Goal: Contribute content: Add original content to the website for others to see

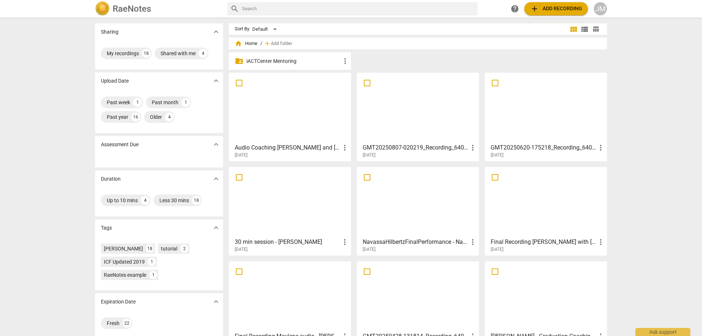
click at [310, 106] on div at bounding box center [289, 107] width 117 height 65
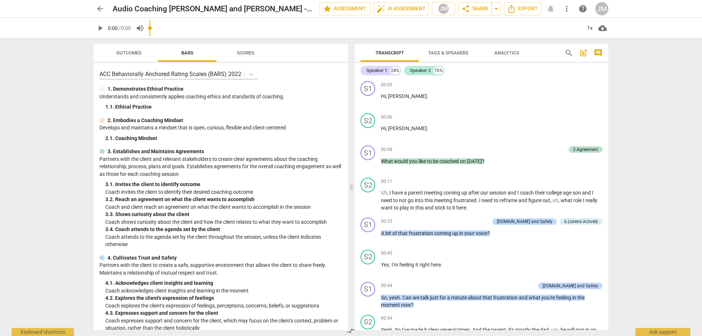
click at [118, 56] on span "Outcomes" at bounding box center [128, 53] width 43 height 10
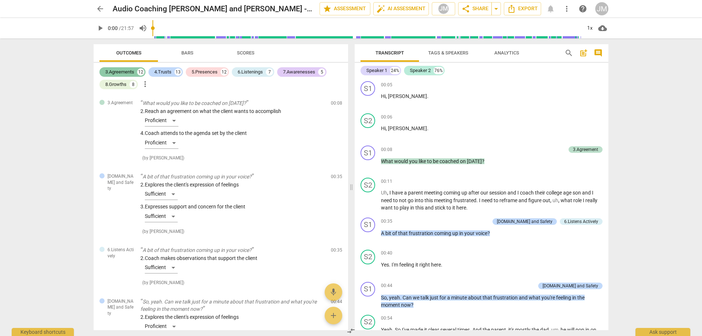
click at [126, 73] on div "3.Agreements" at bounding box center [119, 71] width 29 height 7
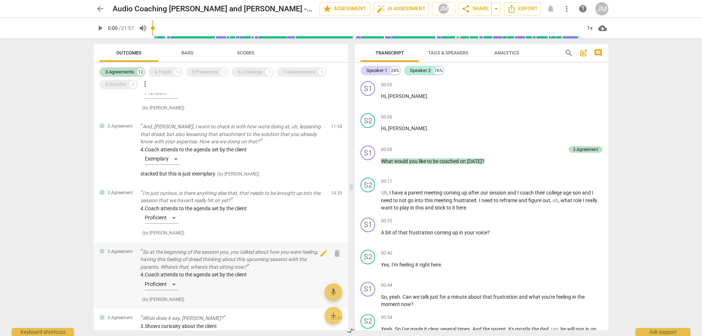
scroll to position [589, 0]
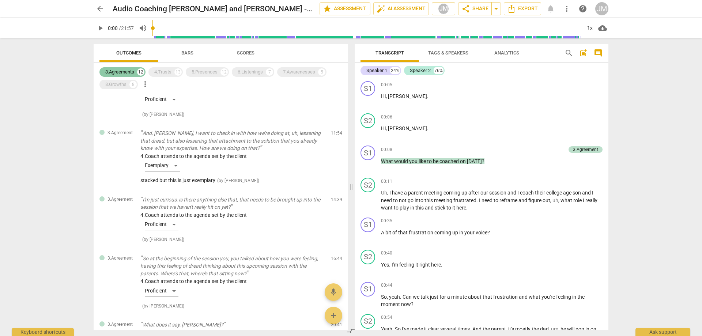
drag, startPoint x: 177, startPoint y: 73, endPoint x: 107, endPoint y: 68, distance: 70.0
click at [177, 73] on div "13" at bounding box center [177, 71] width 7 height 7
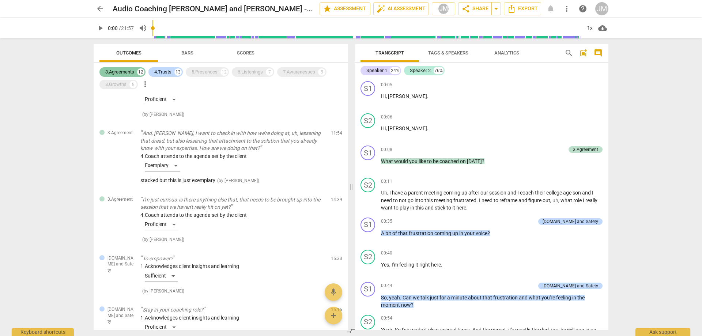
click at [106, 68] on div "3.Agreements" at bounding box center [119, 71] width 29 height 7
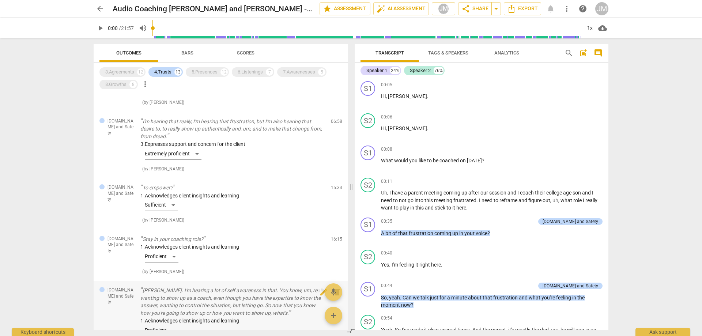
scroll to position [304, 0]
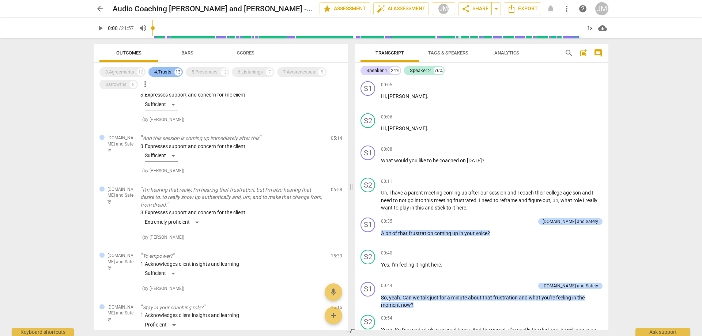
drag, startPoint x: 195, startPoint y: 73, endPoint x: 167, endPoint y: 71, distance: 27.8
click at [195, 73] on div "5.Presences" at bounding box center [205, 71] width 26 height 7
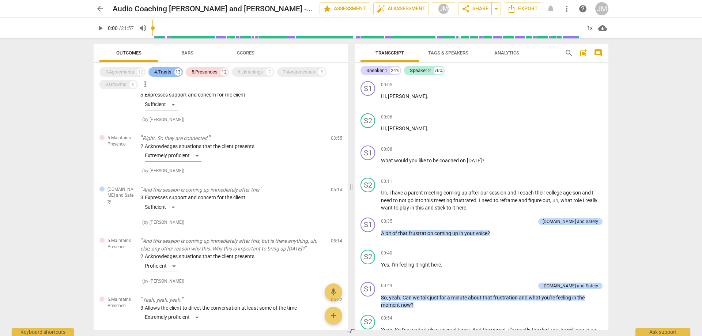
click at [167, 71] on div "4.Trusts" at bounding box center [162, 71] width 17 height 7
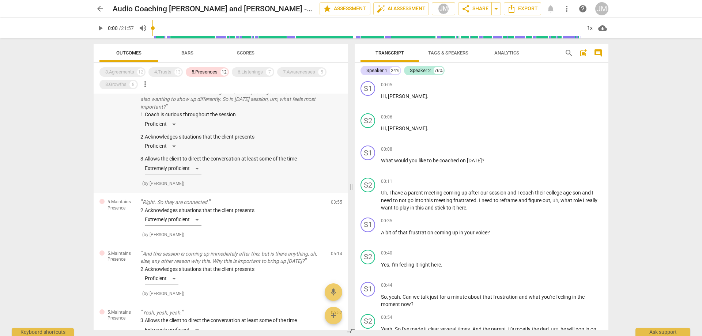
scroll to position [110, 0]
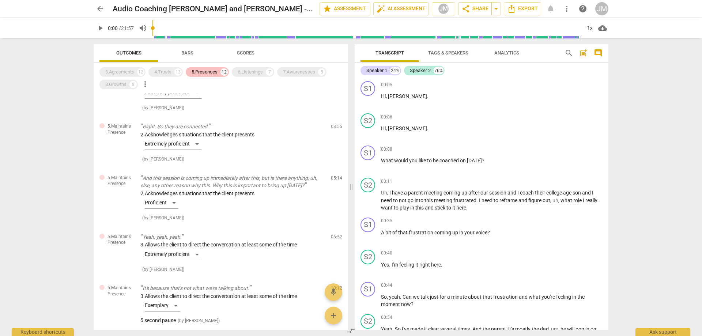
drag, startPoint x: 249, startPoint y: 71, endPoint x: 217, endPoint y: 67, distance: 32.3
click at [249, 71] on div "6.Listenings" at bounding box center [250, 71] width 25 height 7
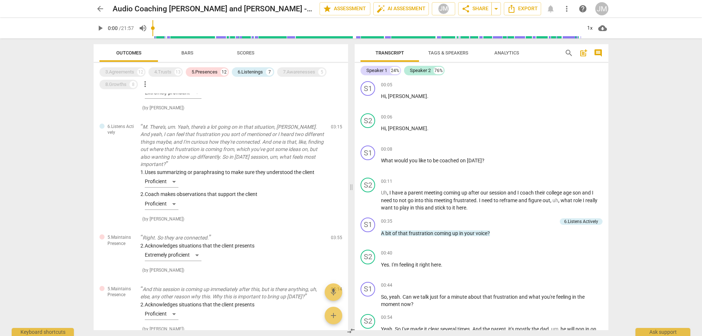
click at [208, 67] on div "3.Agreements 12 4.Trusts 13 5.Presences 12 6.Listenings 7 7.Awarenesses 5 8.Gro…" at bounding box center [223, 78] width 249 height 25
click at [216, 74] on div "5.Presences" at bounding box center [205, 71] width 26 height 7
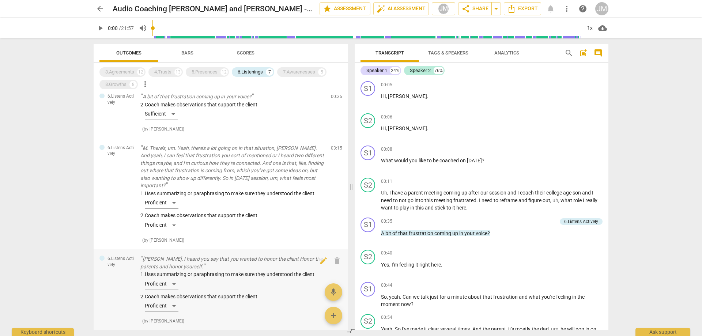
scroll to position [0, 0]
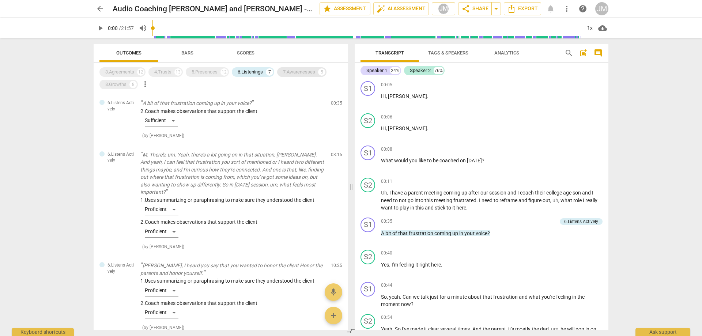
click at [303, 75] on div "7.Awarenesses" at bounding box center [299, 71] width 32 height 7
click at [244, 68] on div "6.Listenings 7" at bounding box center [253, 72] width 42 height 10
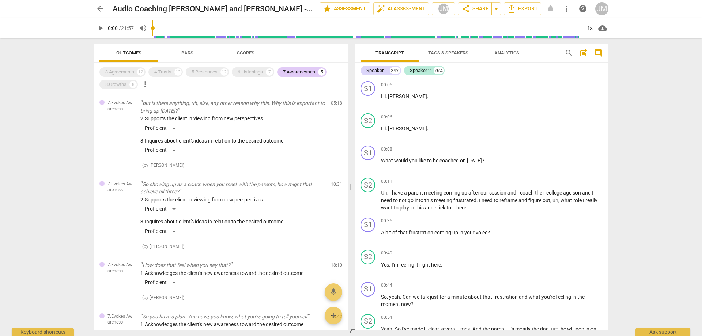
drag, startPoint x: 345, startPoint y: 105, endPoint x: 345, endPoint y: 114, distance: 9.2
click at [345, 114] on div "7.Evokes Awareness but is there anything, uh, else, any other reason why this. …" at bounding box center [221, 212] width 254 height 236
click at [114, 85] on div "8.Growths" at bounding box center [115, 84] width 21 height 7
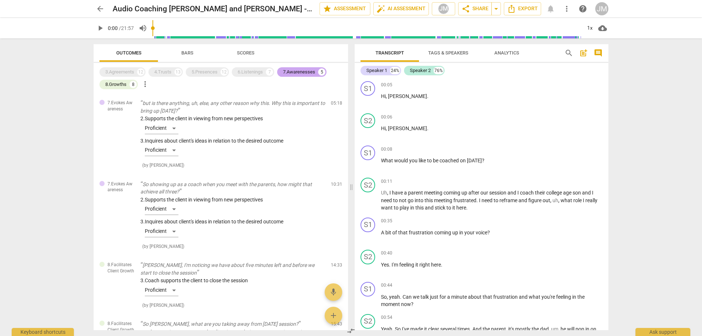
click at [292, 72] on div "7.Awarenesses" at bounding box center [299, 71] width 32 height 7
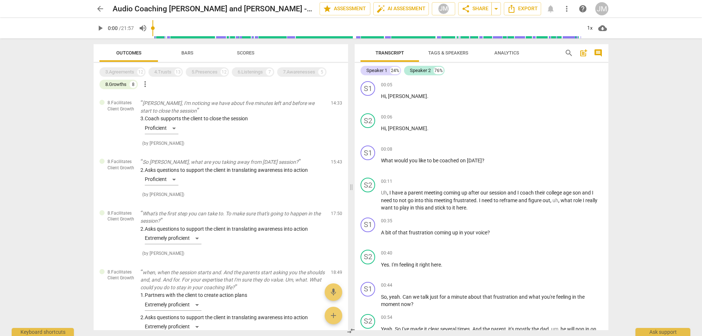
click at [700, 139] on div "arrow_back Audio Coaching Jodie and Susan - 2025_08_29 07_52 PDT â__ Recording…" at bounding box center [351, 168] width 702 height 336
click at [193, 5] on h2 "Audio Coaching [PERSON_NAME] and [PERSON_NAME] - 2025_08_29 07_52 PDT â__ Reco…" at bounding box center [204, 8] width 182 height 9
click at [112, 9] on div "arrow_back Audio Coaching Jodie and Susan - 2025_08_29 07_52 PDT â__ Recording…" at bounding box center [351, 8] width 515 height 13
click at [116, 8] on h2 "Audio Coaching [PERSON_NAME] and [PERSON_NAME] - 2025_08_29 07_52 PDT â__ Reco…" at bounding box center [204, 8] width 182 height 9
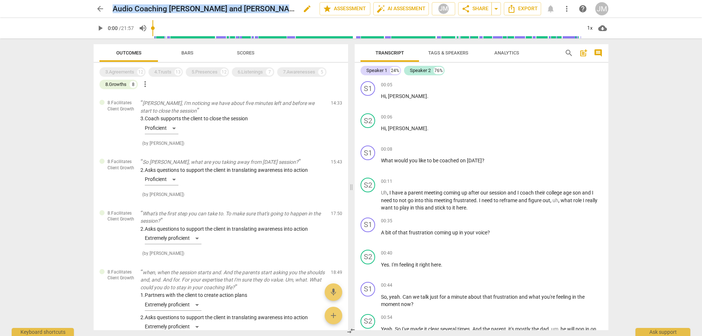
click at [116, 8] on h2 "Audio Coaching [PERSON_NAME] and [PERSON_NAME] - 2025_08_29 07_52 PDT â__ Reco…" at bounding box center [204, 8] width 182 height 9
click at [303, 7] on span "edit" at bounding box center [307, 8] width 9 height 9
drag, startPoint x: 284, startPoint y: 7, endPoint x: 66, endPoint y: 8, distance: 218.2
click at [25, 19] on div "arrow_back Audio Coaching Jodie and Susan - 2025_08_29 07_52 PDT â__ Recording…" at bounding box center [351, 19] width 702 height 38
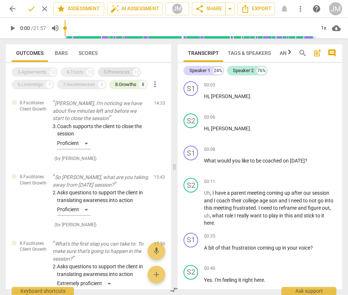
click at [124, 72] on div "5.Presences" at bounding box center [117, 71] width 26 height 7
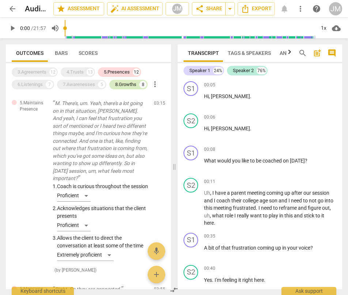
click at [130, 80] on div "8.Growths 8" at bounding box center [128, 85] width 38 height 10
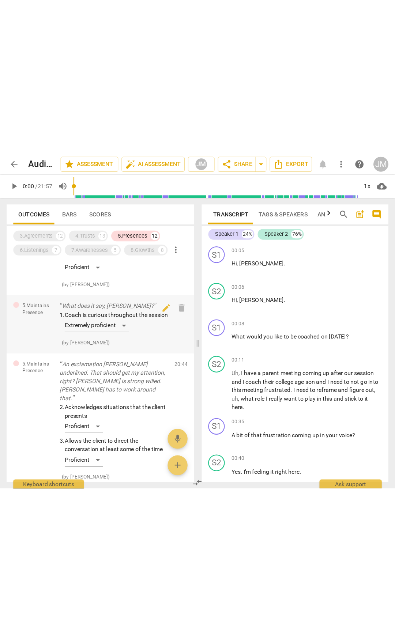
scroll to position [906, 0]
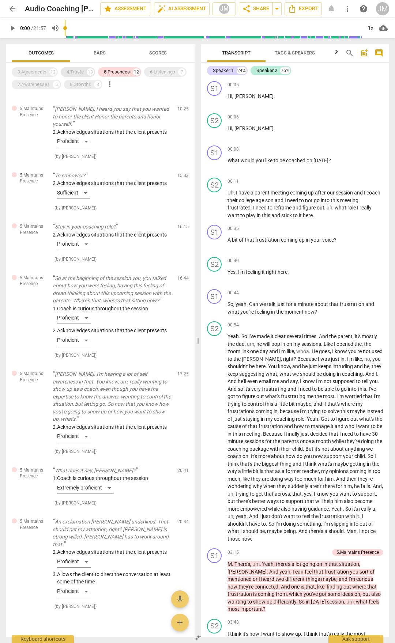
click at [79, 71] on div "4.Trusts" at bounding box center [75, 71] width 17 height 7
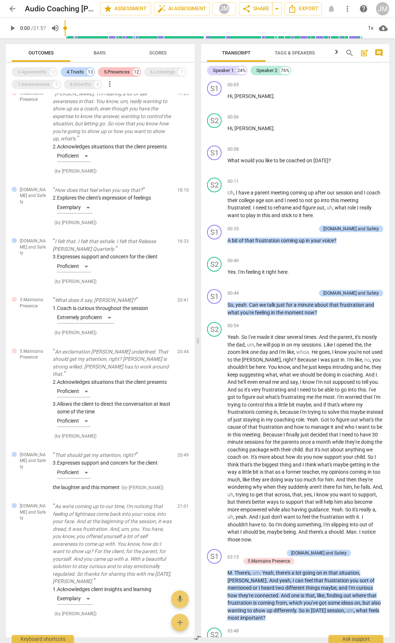
click at [128, 71] on div "5.Presences" at bounding box center [117, 71] width 26 height 7
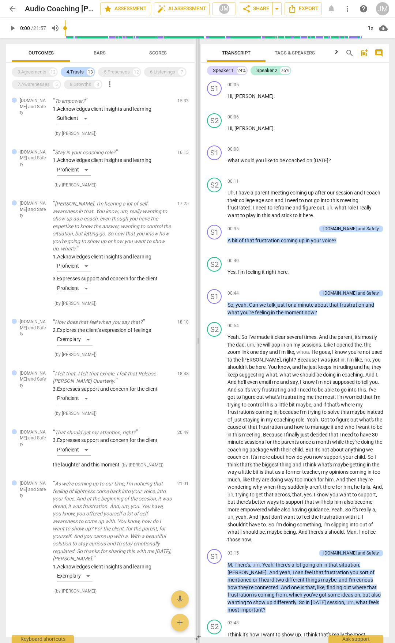
scroll to position [496, 0]
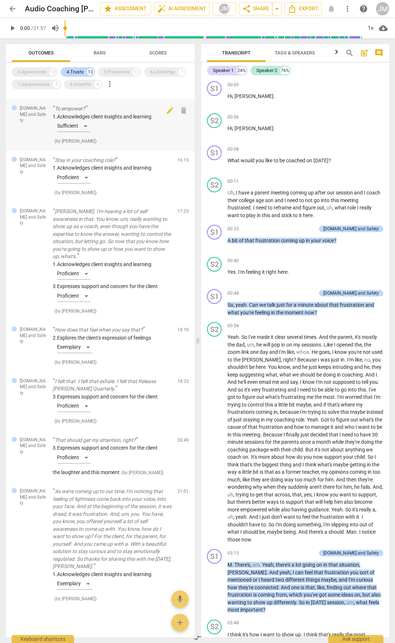
click at [105, 105] on p "To empower?" at bounding box center [112, 109] width 119 height 8
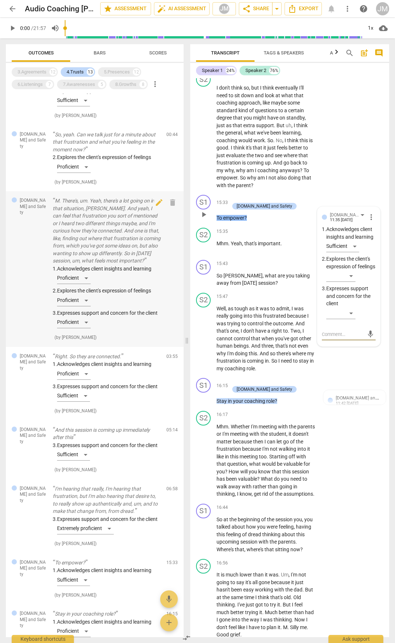
scroll to position [0, 0]
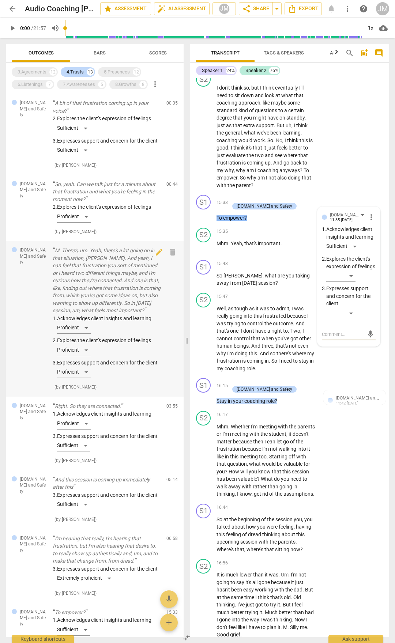
click at [127, 284] on p "M. There's, um. Yeah, there's a lot going on in that situation, Jodi. And yeah,…" at bounding box center [107, 281] width 108 height 68
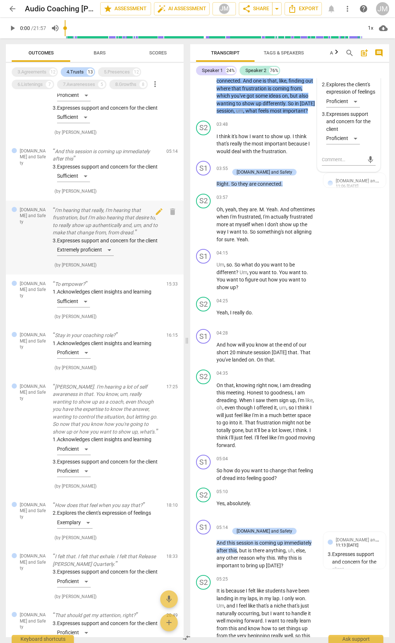
scroll to position [329, 0]
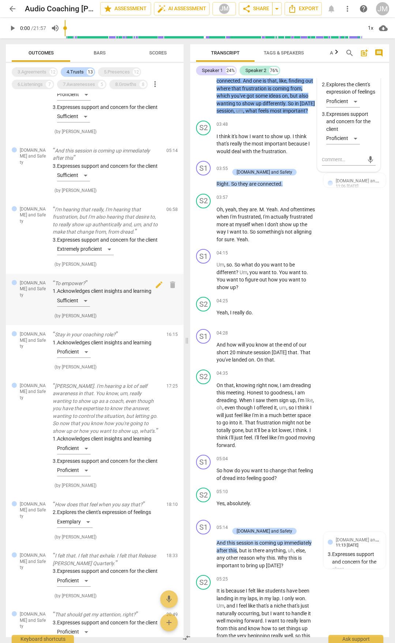
click at [76, 287] on p "To empower?" at bounding box center [107, 284] width 108 height 8
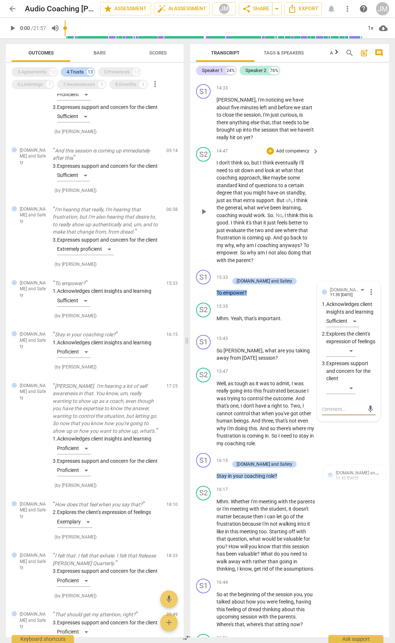
scroll to position [2333, 0]
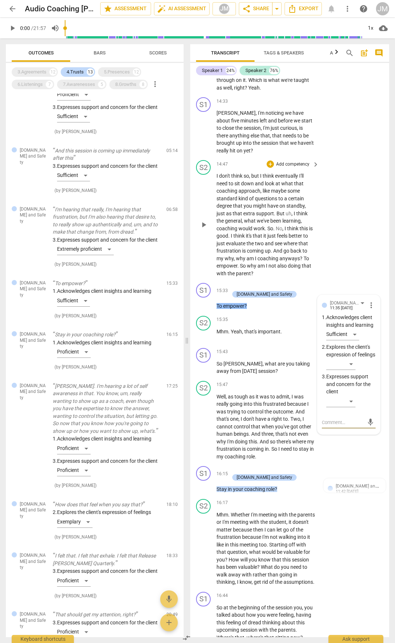
click at [242, 276] on span "parent" at bounding box center [243, 273] width 15 height 6
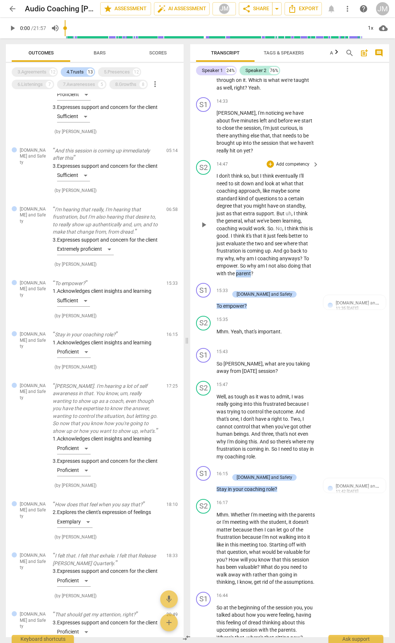
click at [242, 276] on span "parent" at bounding box center [243, 273] width 15 height 6
click at [234, 276] on span "the" at bounding box center [231, 273] width 8 height 6
click at [199, 229] on span "pause" at bounding box center [204, 224] width 12 height 9
click at [199, 229] on span "play_arrow" at bounding box center [204, 224] width 12 height 9
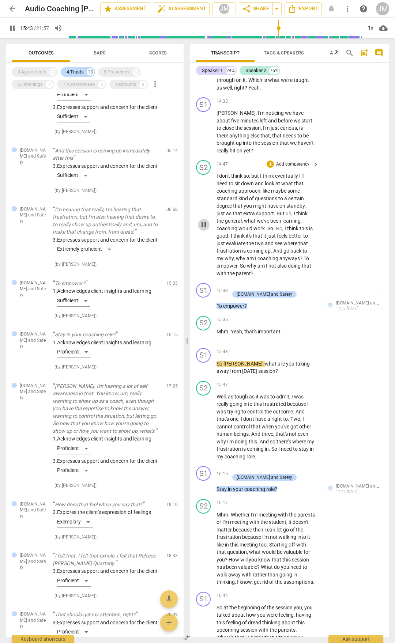
click at [204, 231] on button "pause" at bounding box center [204, 225] width 12 height 12
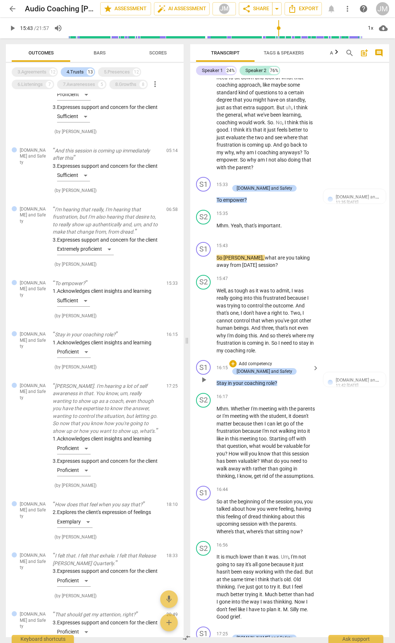
scroll to position [2443, 0]
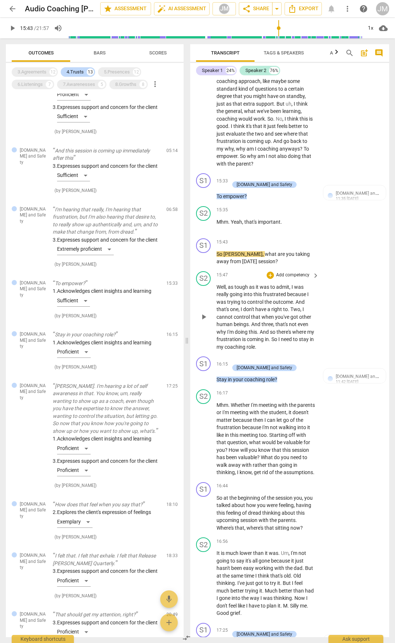
click at [247, 336] on span "is" at bounding box center [244, 339] width 5 height 6
click at [246, 336] on span "coaching" at bounding box center [235, 347] width 22 height 6
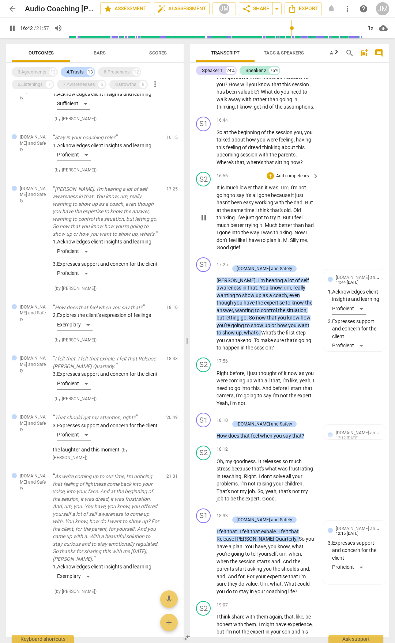
scroll to position [2845, 0]
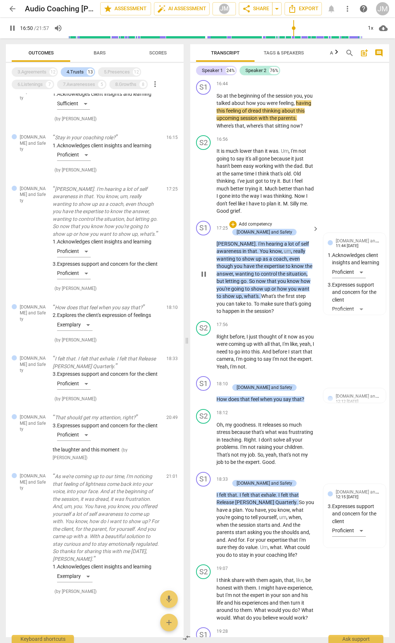
click at [220, 247] on span "Jodi" at bounding box center [235, 244] width 39 height 6
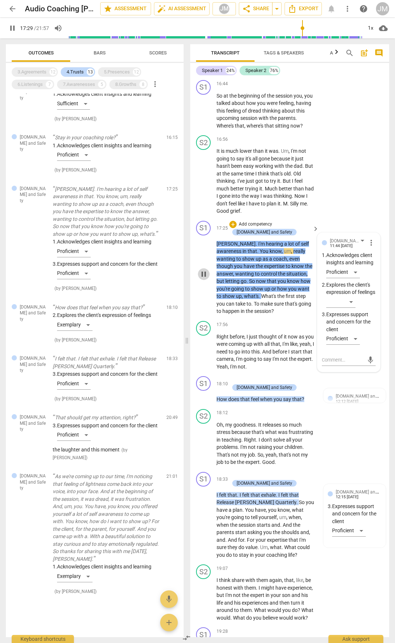
click at [205, 279] on span "pause" at bounding box center [203, 274] width 9 height 9
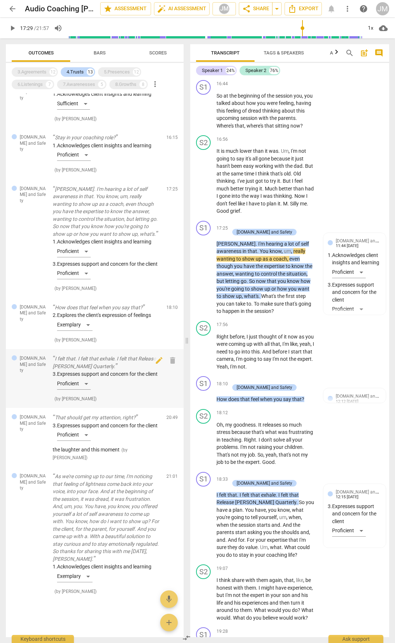
scroll to position [586, 0]
click at [80, 336] on p "As we're coming up to our time, I'm noticing that feeling of lightness come bac…" at bounding box center [107, 518] width 108 height 90
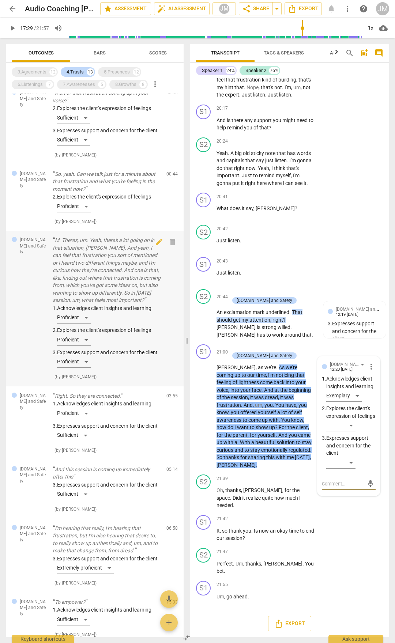
scroll to position [1, 0]
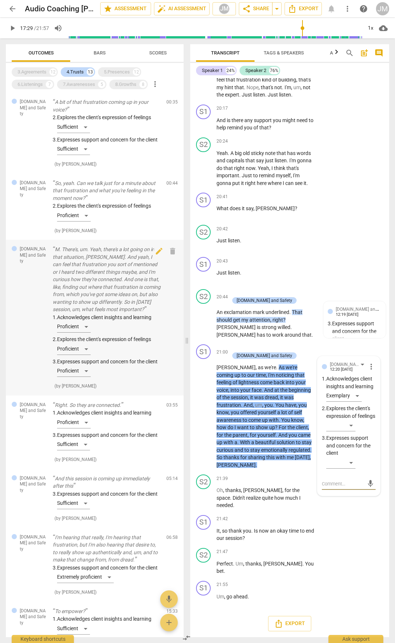
click at [97, 258] on p "M. There's, um. Yeah, there's a lot going on in that situation, Jodi. And yeah,…" at bounding box center [107, 280] width 108 height 68
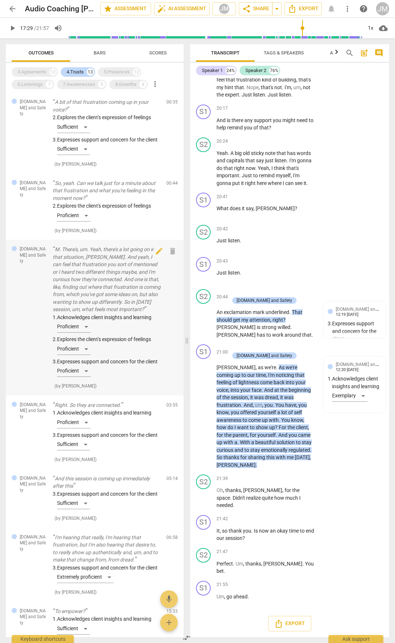
click at [97, 258] on p "M. There's, um. Yeah, there's a lot going on in that situation, Jodi. And yeah,…" at bounding box center [107, 280] width 108 height 68
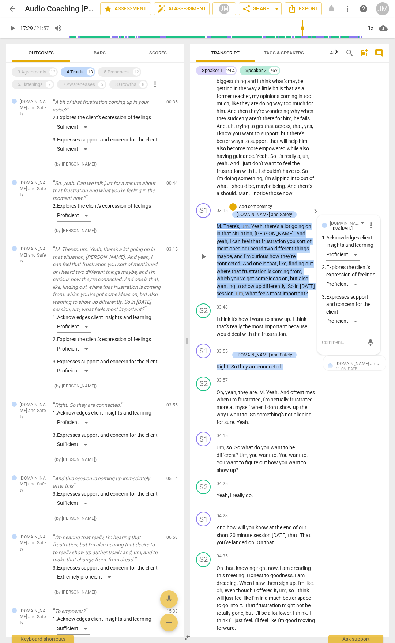
drag, startPoint x: 253, startPoint y: 225, endPoint x: 268, endPoint y: 291, distance: 68.4
click at [268, 291] on p "M . There's , um . Yeah , there's a lot going on in that situation , Jodi . And…" at bounding box center [265, 260] width 99 height 75
click at [266, 227] on span "there's" at bounding box center [273, 226] width 16 height 6
drag, startPoint x: 253, startPoint y: 226, endPoint x: 265, endPoint y: 295, distance: 70.5
click at [265, 295] on p "M . There's , um . Yeah , there's a lot going on in that situation , Jodi . And…" at bounding box center [265, 260] width 99 height 75
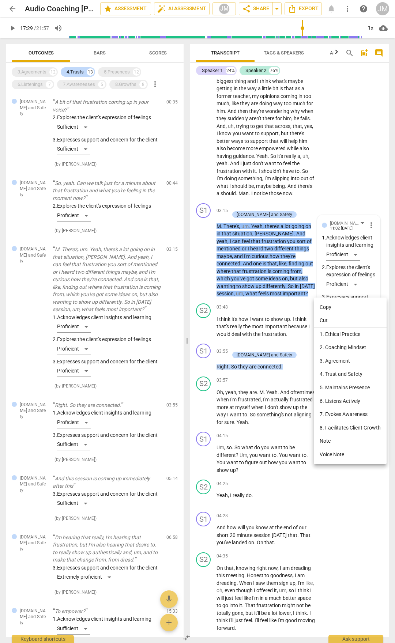
click at [260, 231] on div at bounding box center [197, 321] width 395 height 643
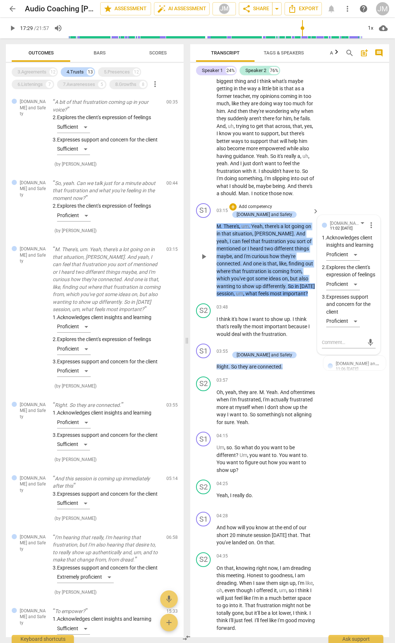
drag, startPoint x: 253, startPoint y: 224, endPoint x: 241, endPoint y: 287, distance: 64.0
click at [241, 287] on p "M . There's , um . Yeah , there's a lot going on in that situation , Jodi . And…" at bounding box center [265, 260] width 99 height 75
click at [273, 237] on p "M . There's , um . Yeah , there's a lot going on in that situation , Jodi . And…" at bounding box center [265, 260] width 99 height 75
drag, startPoint x: 253, startPoint y: 226, endPoint x: 271, endPoint y: 291, distance: 67.5
click at [271, 291] on p "M . There's , um . Yeah , there's a lot going on in that situation , Jodi . And…" at bounding box center [265, 260] width 99 height 75
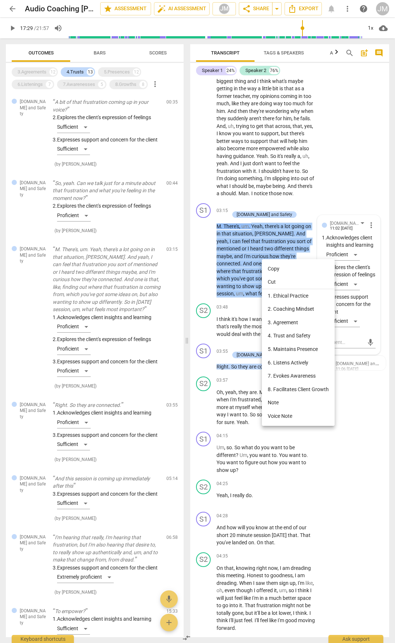
click at [274, 270] on li "Copy" at bounding box center [298, 269] width 73 height 14
copy p "Yeah , there's a lot going on in that situation , Jodi . And yeah , I can feel …"
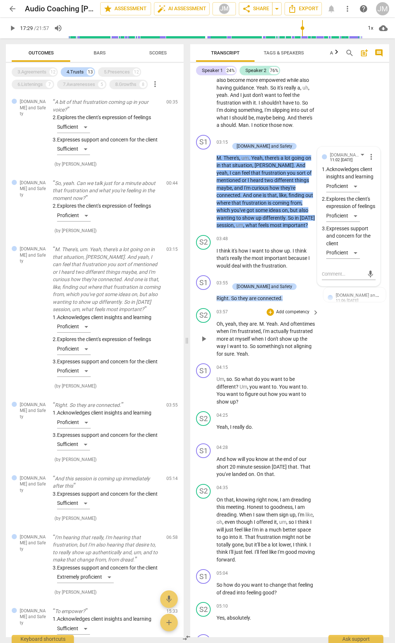
scroll to position [579, 0]
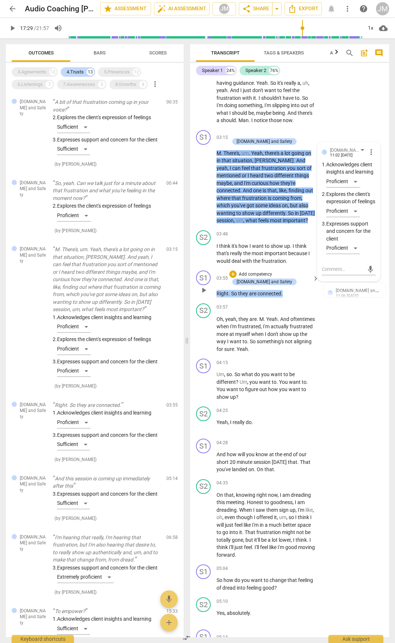
drag, startPoint x: 283, startPoint y: 295, endPoint x: 217, endPoint y: 295, distance: 65.8
click at [217, 295] on p "Right . So they are connected ." at bounding box center [265, 294] width 99 height 8
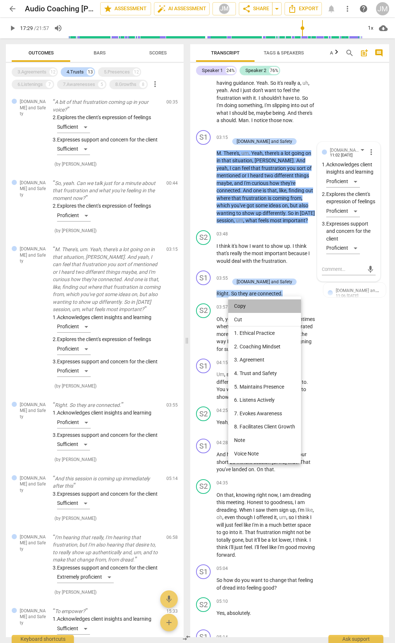
click at [247, 307] on li "Copy" at bounding box center [264, 306] width 73 height 14
copy p "Right . So they are connected ."
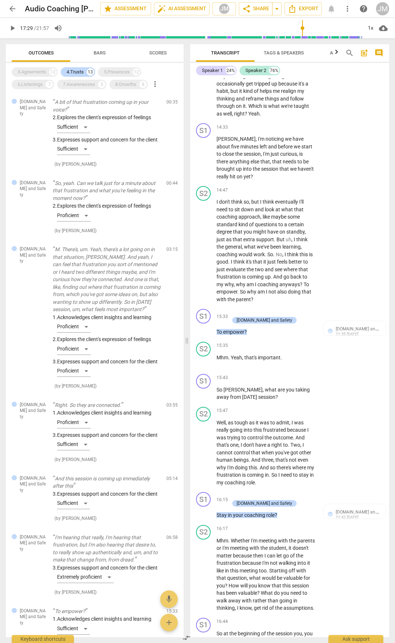
scroll to position [2370, 0]
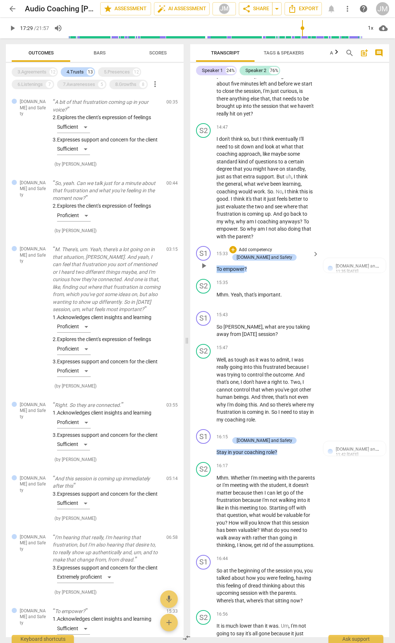
drag, startPoint x: 217, startPoint y: 296, endPoint x: 244, endPoint y: 299, distance: 27.2
click at [244, 273] on p "To empower ?" at bounding box center [265, 269] width 99 height 8
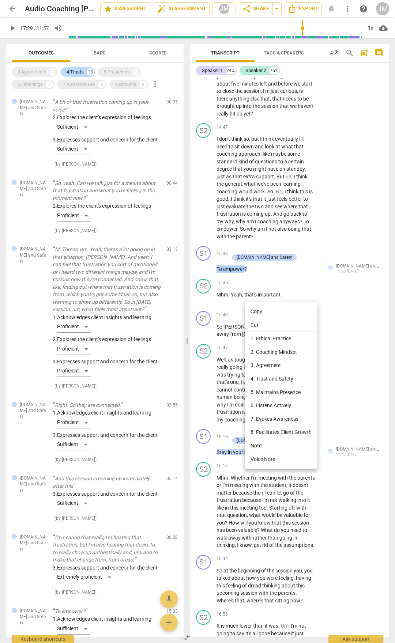
drag, startPoint x: 254, startPoint y: 309, endPoint x: 272, endPoint y: 313, distance: 18.7
click at [254, 309] on li "Copy" at bounding box center [281, 312] width 73 height 14
copy p "To empower"
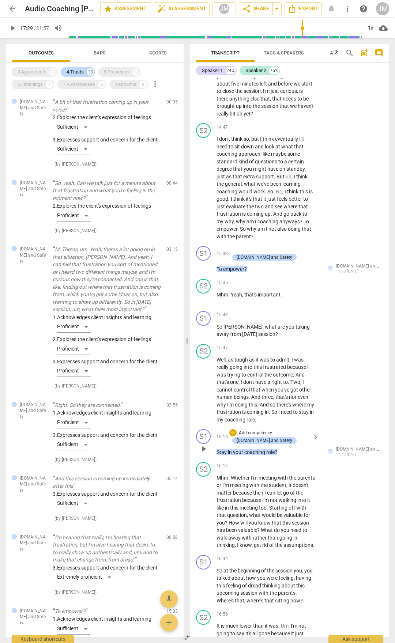
click at [216, 336] on div "play_arrow pause" at bounding box center [207, 449] width 19 height 10
drag, startPoint x: 217, startPoint y: 481, endPoint x: 274, endPoint y: 480, distance: 57.0
click at [274, 336] on p "Stay in your coaching role ?" at bounding box center [265, 453] width 99 height 8
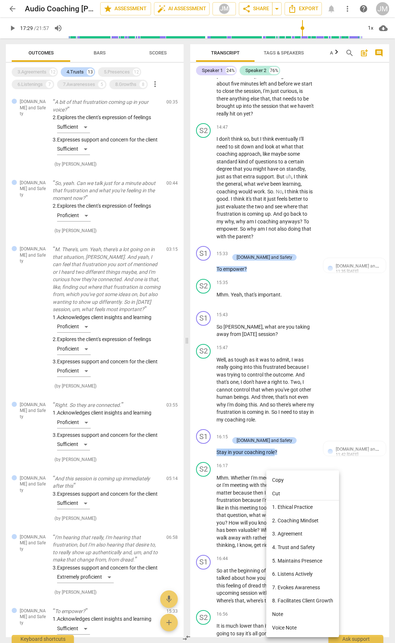
click at [280, 336] on li "Copy" at bounding box center [302, 480] width 73 height 14
copy p "Stay in your coaching role"
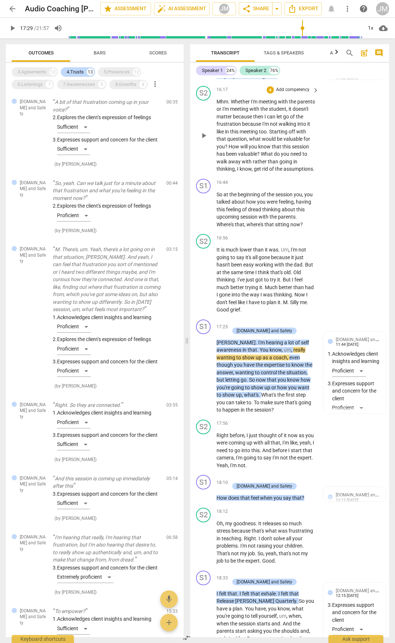
scroll to position [2845, 0]
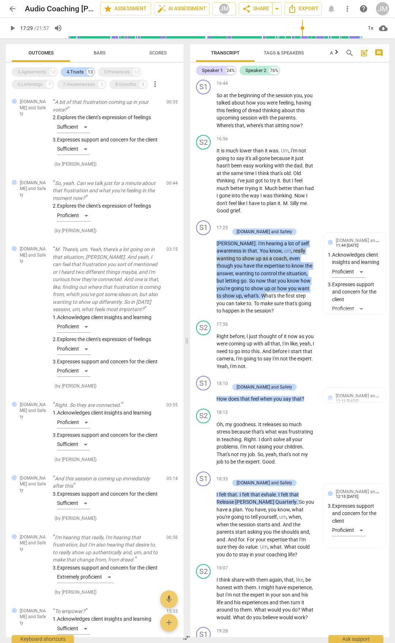
drag, startPoint x: 218, startPoint y: 278, endPoint x: 232, endPoint y: 296, distance: 23.0
click at [239, 315] on p "Jodi . I'm hearing a lot of self awareness in that . You know , um , really wan…" at bounding box center [265, 277] width 99 height 75
click at [224, 246] on span "Jodi" at bounding box center [235, 244] width 39 height 6
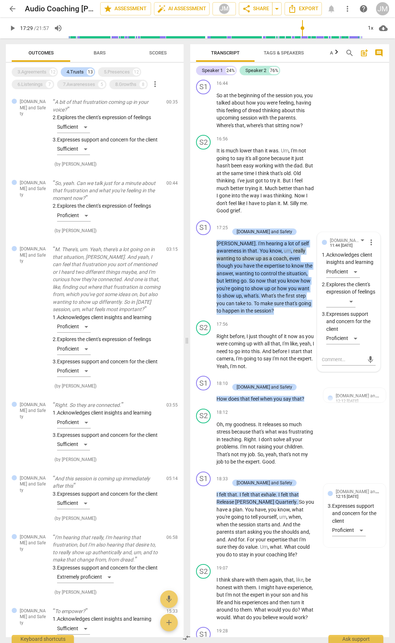
drag, startPoint x: 217, startPoint y: 280, endPoint x: 245, endPoint y: 349, distance: 74.3
click at [245, 315] on p "Jodi . I'm hearing a lot of self awareness in that . You know , um , really wan…" at bounding box center [265, 277] width 99 height 75
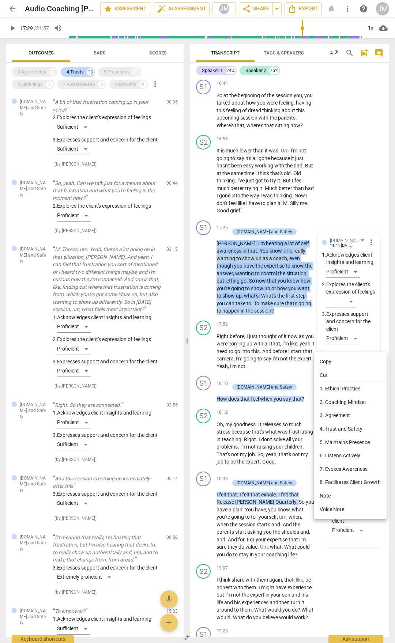
click at [328, 336] on li "Copy" at bounding box center [350, 362] width 73 height 14
copy p "Jodi . I'm hearing a lot of self awareness in that . You know , um , really wan…"
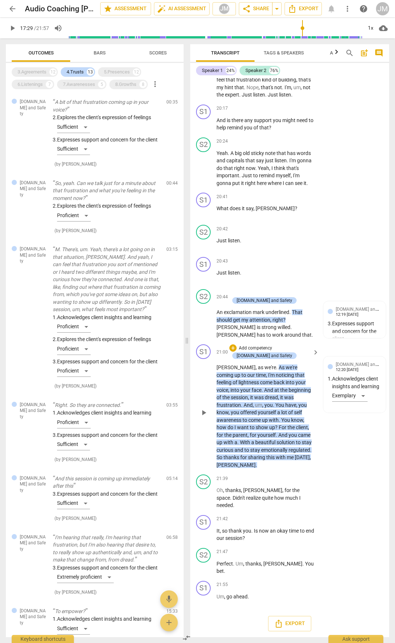
scroll to position [3538, 0]
click at [118, 79] on div "3.Agreements 12 4.Trusts 13 5.Presences 12 6.Listenings 7 7.Awarenesses 5 8.Gro…" at bounding box center [98, 78] width 172 height 25
click at [107, 81] on div "3.Agreements 12 4.Trusts 13 5.Presences 12 6.Listenings 7 7.Awarenesses 5 8.Gro…" at bounding box center [98, 78] width 172 height 25
click at [119, 83] on div "8.Growths" at bounding box center [125, 84] width 21 height 7
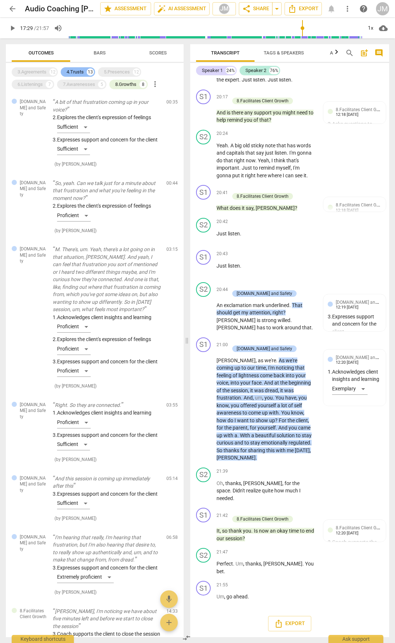
click at [83, 72] on div "4.Trusts" at bounding box center [75, 71] width 17 height 7
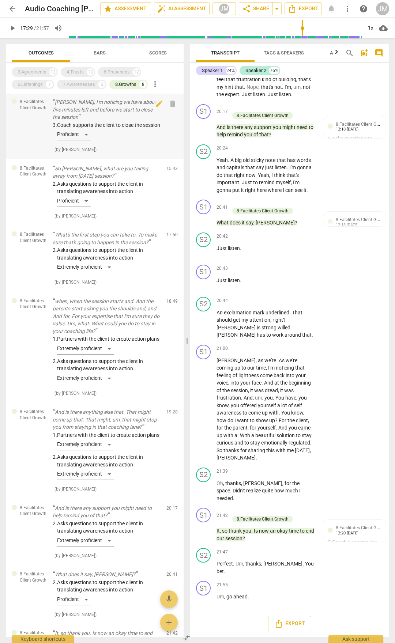
scroll to position [3521, 0]
click at [63, 166] on p "So Jodi, what are you taking away from today's session?" at bounding box center [107, 172] width 108 height 15
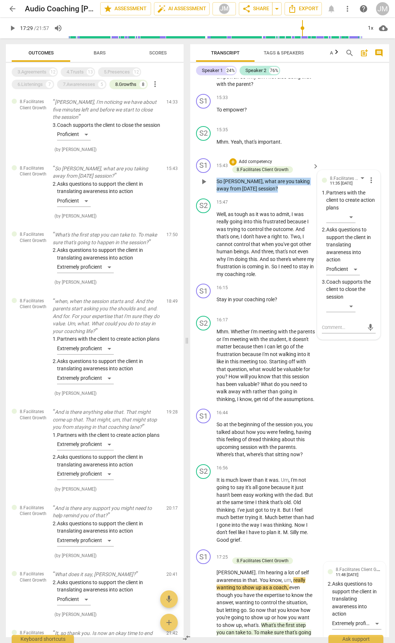
drag, startPoint x: 217, startPoint y: 210, endPoint x: 255, endPoint y: 218, distance: 38.9
click at [256, 193] on p "So Jodi , what are you taking away from today's session ?" at bounding box center [265, 185] width 99 height 15
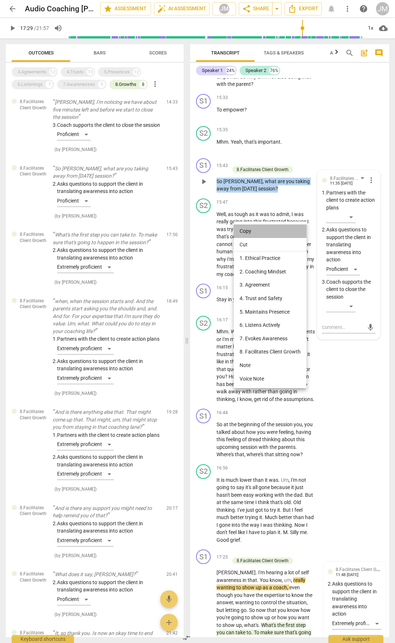
click at [255, 229] on li "Copy" at bounding box center [270, 231] width 73 height 14
copy p "So Jodi , what are you taking away from today's session ?"
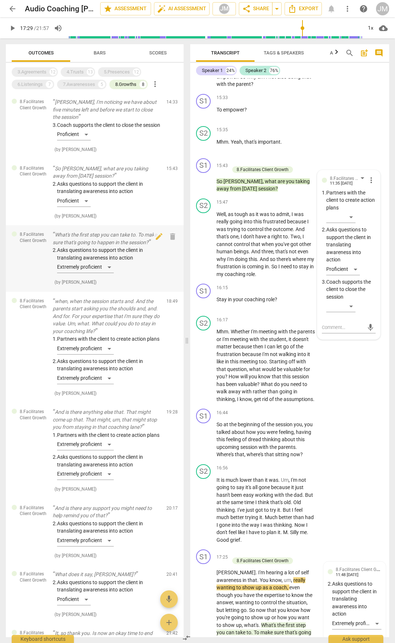
click at [78, 234] on p "What's the first step you can take to. To make sure that's going to happen in t…" at bounding box center [107, 238] width 108 height 15
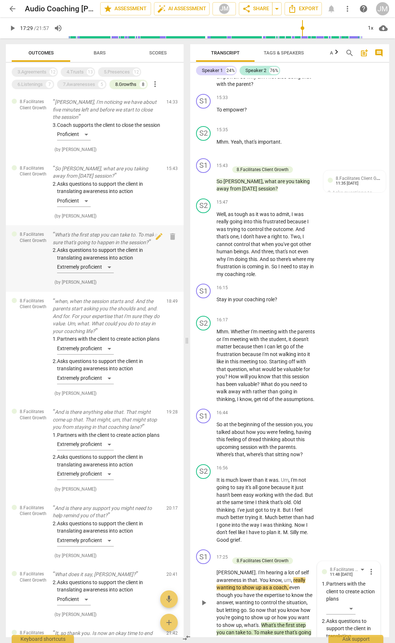
scroll to position [2891, 0]
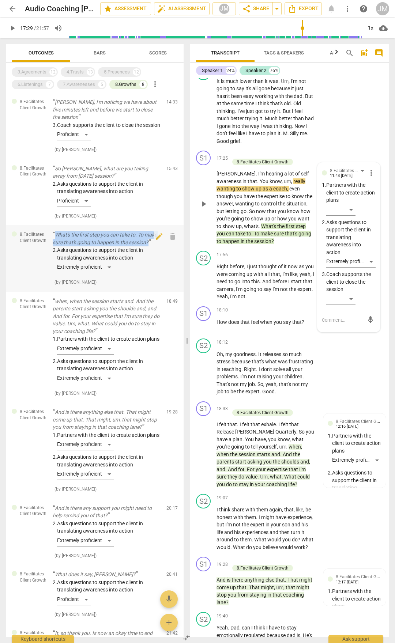
drag, startPoint x: 55, startPoint y: 232, endPoint x: 152, endPoint y: 243, distance: 98.2
click at [152, 243] on p "What's the first step you can take to. To make sure that's going to happen in t…" at bounding box center [107, 238] width 108 height 15
click at [353, 148] on div "S2 play_arrow pause 16:56 + Add competency keyboard_arrow_right It is much lowe…" at bounding box center [289, 106] width 199 height 86
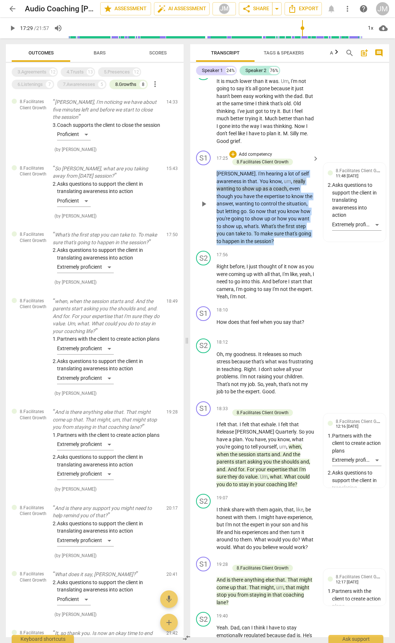
drag, startPoint x: 217, startPoint y: 209, endPoint x: 253, endPoint y: 280, distance: 79.0
click at [253, 245] on p "Jodi . I'm hearing a lot of self awareness in that . You know , um , really wan…" at bounding box center [265, 207] width 99 height 75
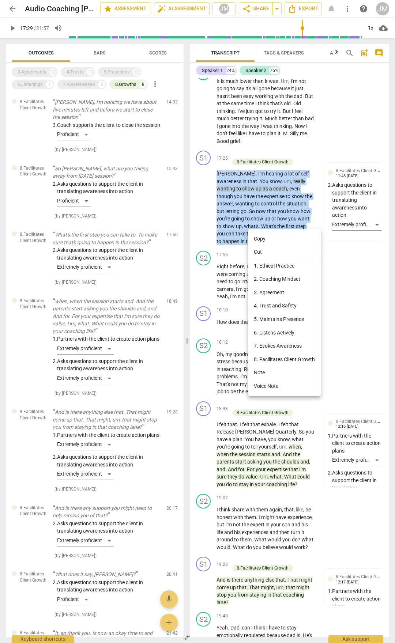
click at [257, 236] on li "Copy" at bounding box center [284, 239] width 73 height 14
copy p "Jodi . I'm hearing a lot of self awareness in that . You know , um , really wan…"
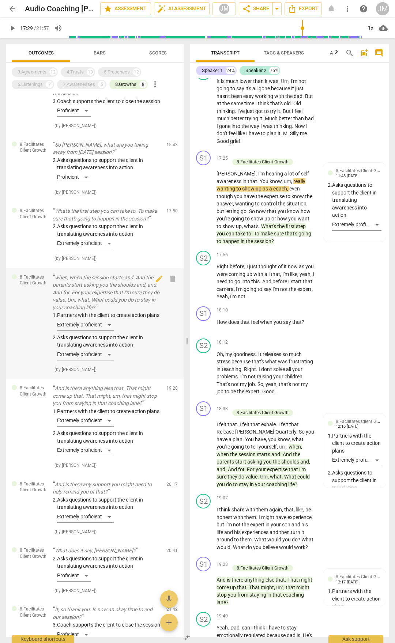
scroll to position [38, 0]
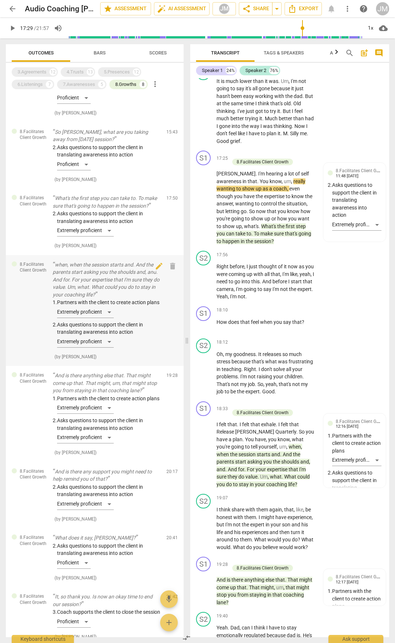
click at [102, 268] on p "when, when the session starts and. And the parents start asking you the shoulds…" at bounding box center [107, 280] width 108 height 38
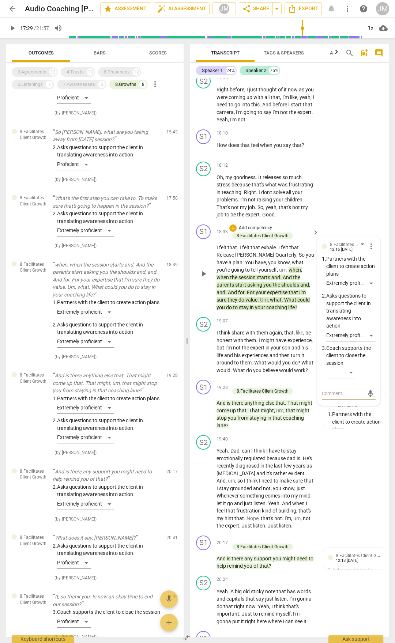
scroll to position [3074, 0]
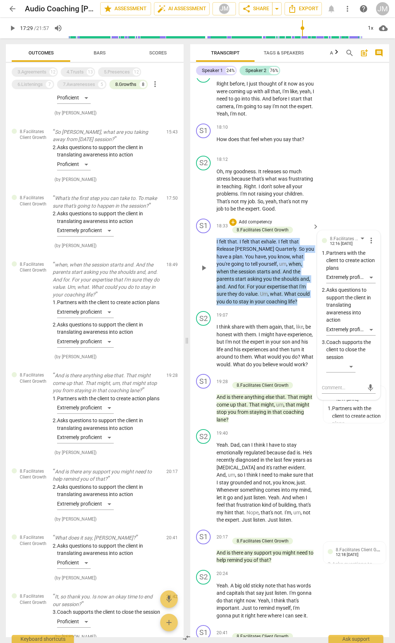
drag, startPoint x: 216, startPoint y: 279, endPoint x: 280, endPoint y: 339, distance: 87.7
click at [280, 306] on p "I felt that . I felt that exhale . I felt that Release Jody Quarterly . So you …" at bounding box center [265, 272] width 99 height 68
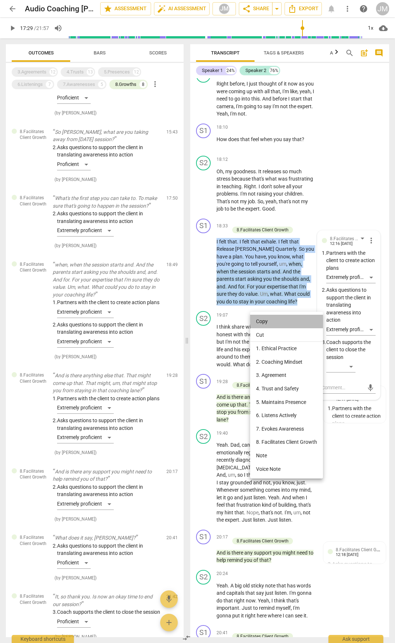
click at [269, 319] on li "Copy" at bounding box center [286, 322] width 73 height 14
copy p "I felt that . I felt that exhale . I felt that Release Jody Quarterly . So you …"
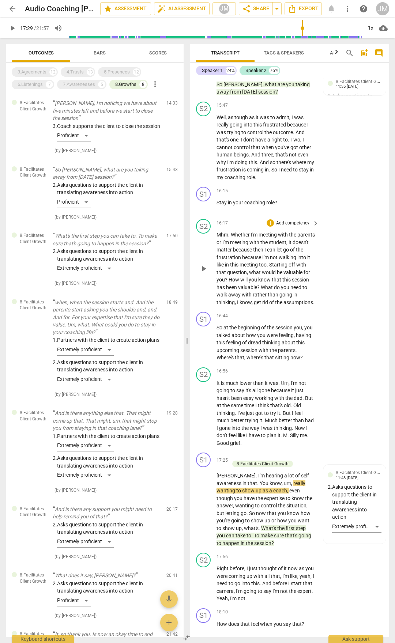
scroll to position [2599, 0]
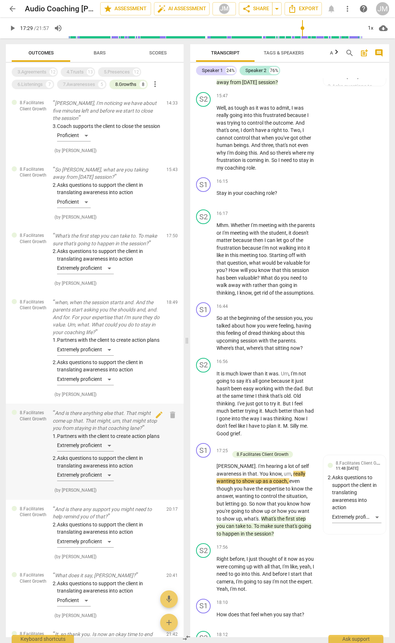
click at [116, 336] on p "And is there anything else that. That might come up that. That might, um, that …" at bounding box center [107, 420] width 108 height 23
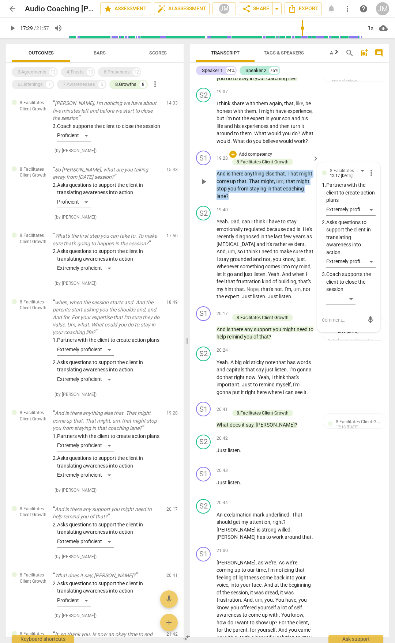
drag, startPoint x: 217, startPoint y: 211, endPoint x: 233, endPoint y: 232, distance: 26.4
click at [233, 200] on p "And is there anything else that . That might come up that . That might , um , t…" at bounding box center [265, 185] width 99 height 30
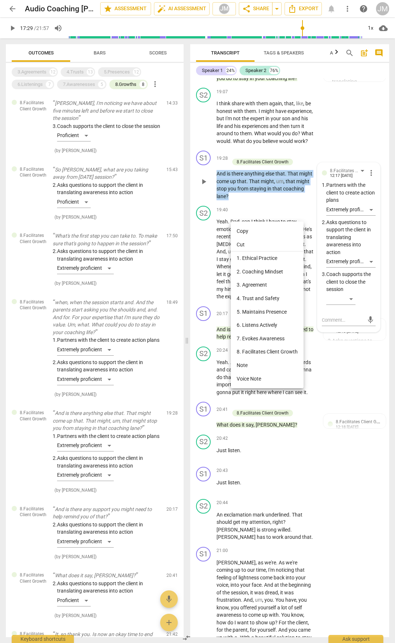
click at [240, 229] on li "Copy" at bounding box center [267, 231] width 73 height 14
copy p "And is there anything else that . That might come up that . That might , um , t…"
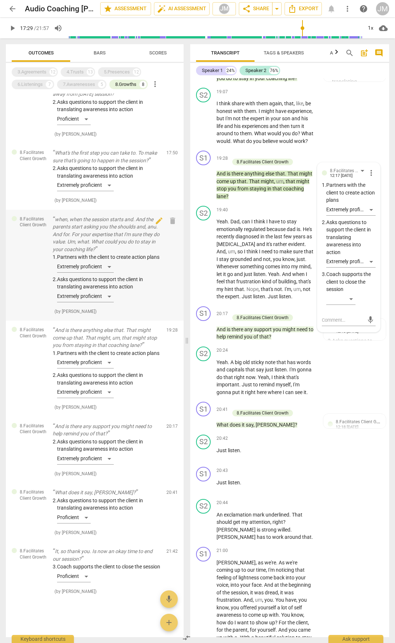
scroll to position [106, 0]
click at [107, 336] on p "And is there any support you might need to help remind you of that?" at bounding box center [107, 430] width 108 height 15
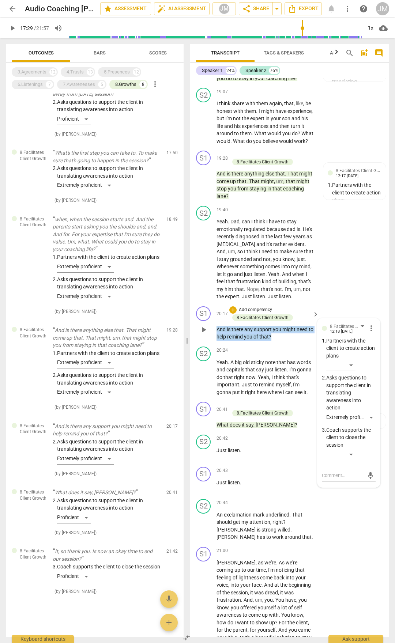
drag, startPoint x: 217, startPoint y: 365, endPoint x: 290, endPoint y: 377, distance: 73.4
click at [290, 336] on p "And is there any support you might need to help remind you of that ?" at bounding box center [265, 333] width 99 height 15
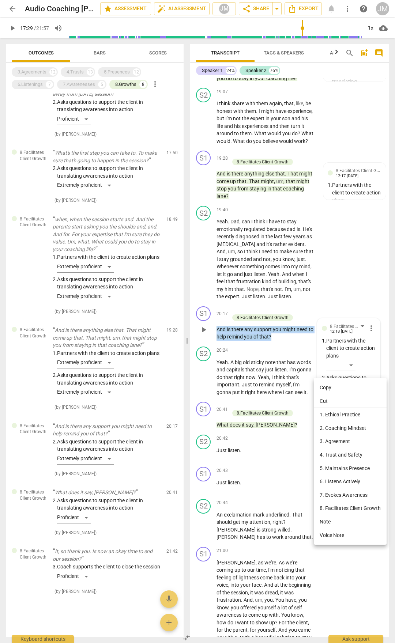
click at [326, 336] on li "Copy" at bounding box center [350, 388] width 73 height 14
copy p "And is there any support you might need to help remind you of that ?"
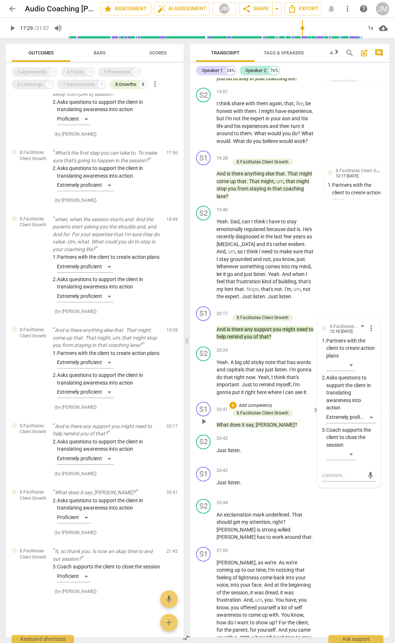
click at [222, 336] on span "What" at bounding box center [222, 425] width 13 height 6
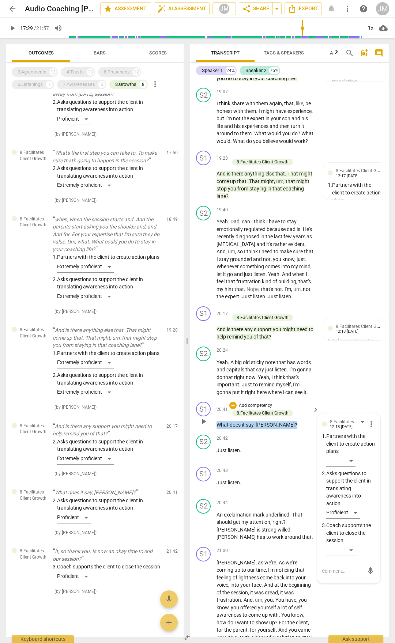
drag, startPoint x: 218, startPoint y: 461, endPoint x: 276, endPoint y: 463, distance: 57.4
click at [276, 336] on p "What does it say , Jody ?" at bounding box center [265, 425] width 99 height 8
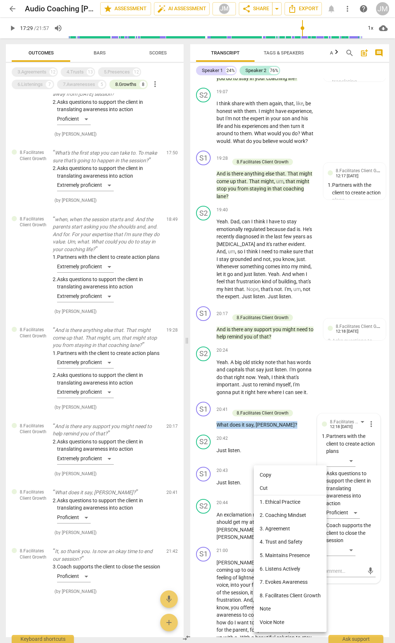
click at [274, 336] on li "Copy" at bounding box center [290, 475] width 73 height 14
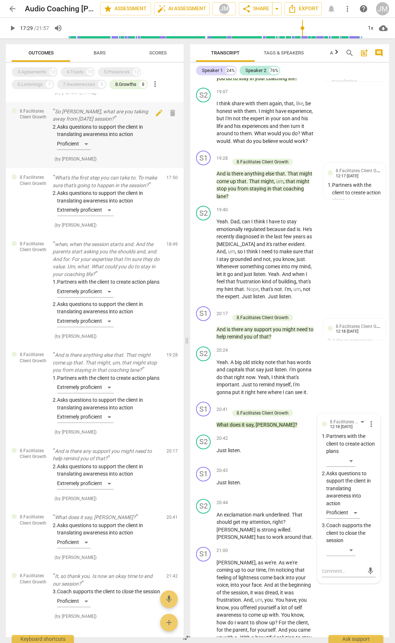
scroll to position [0, 0]
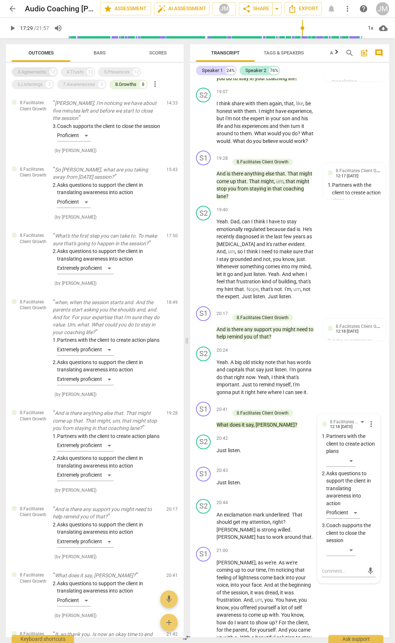
click at [41, 69] on div "3.Agreements" at bounding box center [32, 71] width 29 height 7
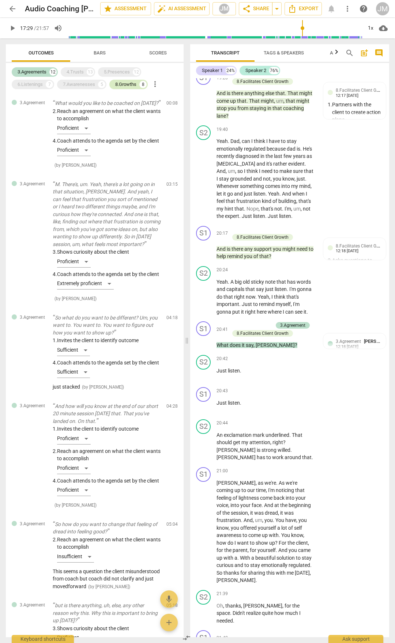
click at [129, 83] on div "8.Growths" at bounding box center [125, 84] width 21 height 7
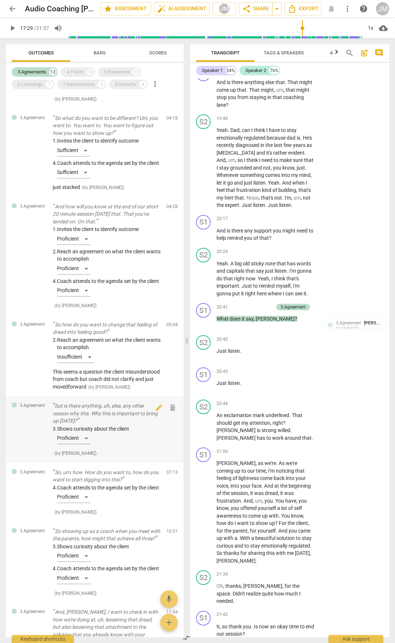
scroll to position [292, 0]
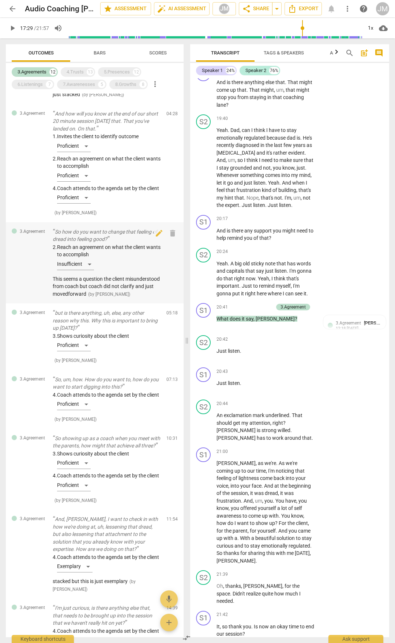
click at [114, 243] on p "So how do you want to change that feeling of dread into feeling good?" at bounding box center [107, 235] width 108 height 15
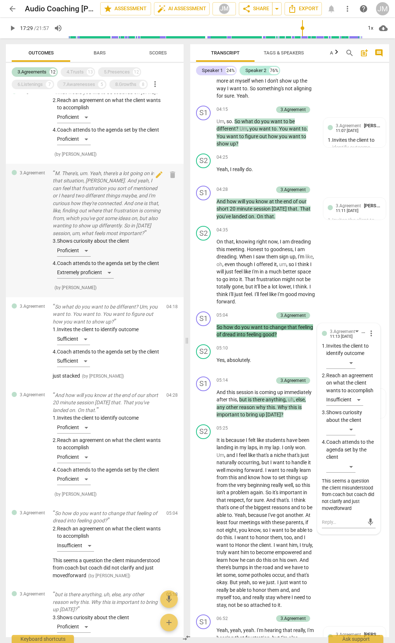
scroll to position [0, 0]
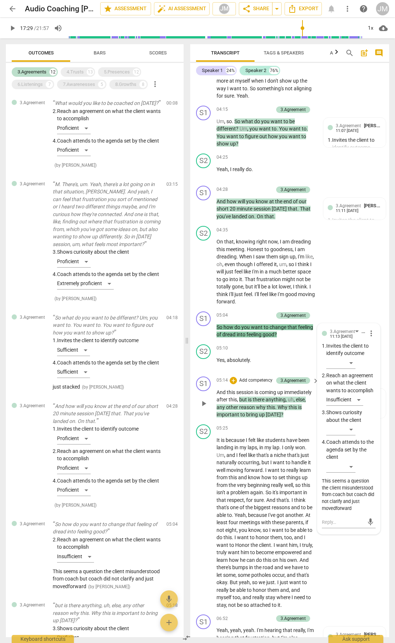
click at [266, 336] on span "today" at bounding box center [273, 415] width 15 height 6
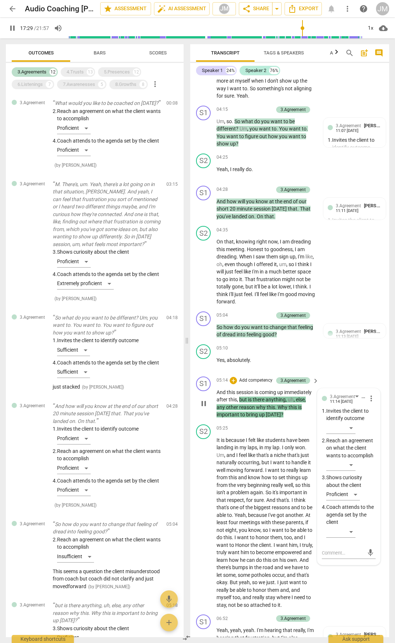
click at [266, 336] on span "today" at bounding box center [273, 415] width 15 height 6
click at [205, 336] on span "pause" at bounding box center [203, 403] width 9 height 9
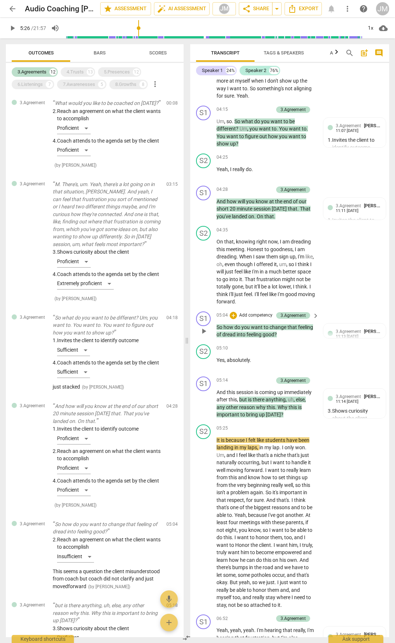
click at [233, 330] on span "how" at bounding box center [228, 327] width 11 height 6
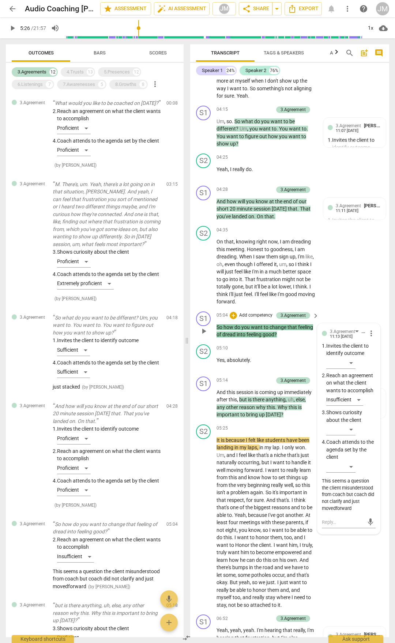
click at [270, 336] on p "So how do you want to change that feeling of dread into feeling good ?" at bounding box center [265, 330] width 99 height 15
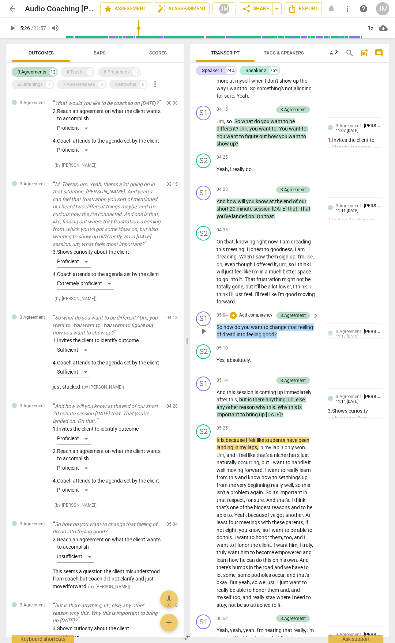
drag, startPoint x: 280, startPoint y: 371, endPoint x: 216, endPoint y: 360, distance: 64.9
click at [216, 336] on div "S1 play_arrow pause 05:04 + Add competency 3.Agreement keyboard_arrow_right So …" at bounding box center [289, 325] width 199 height 33
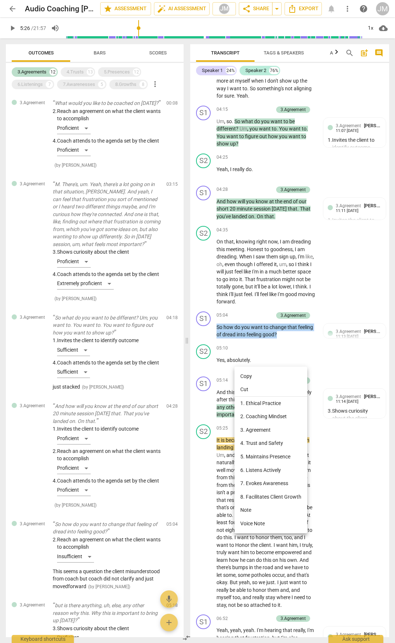
click at [250, 336] on li "Copy" at bounding box center [270, 377] width 73 height 14
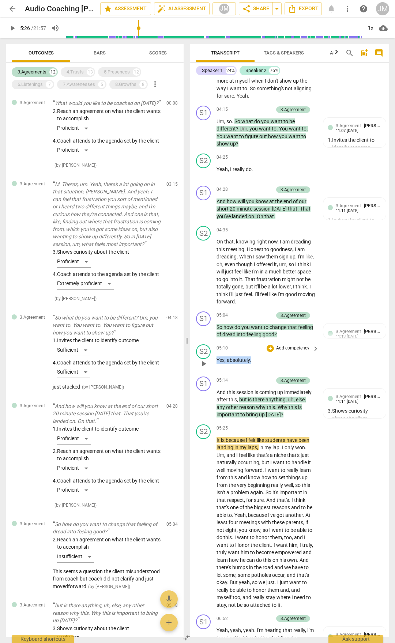
drag, startPoint x: 253, startPoint y: 396, endPoint x: 215, endPoint y: 398, distance: 38.1
click at [215, 336] on div "S2 play_arrow pause 05:10 + Add competency keyboard_arrow_right Yes , absolutel…" at bounding box center [289, 357] width 199 height 32
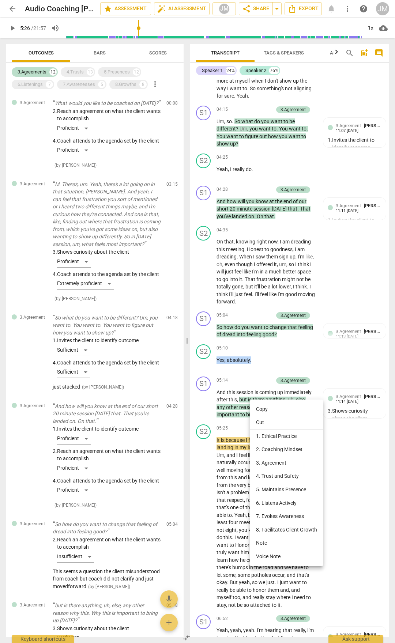
click at [263, 336] on li "Copy" at bounding box center [286, 409] width 73 height 14
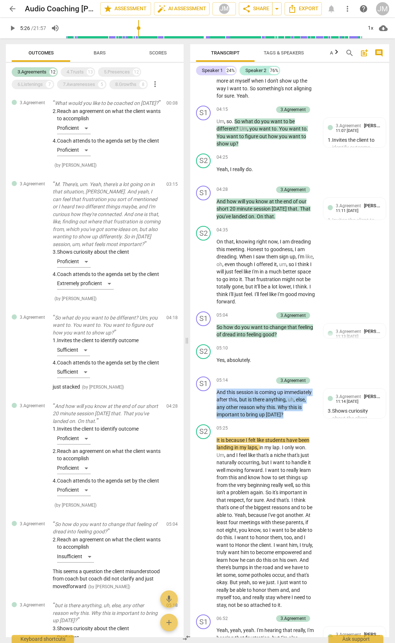
drag, startPoint x: 217, startPoint y: 437, endPoint x: 236, endPoint y: 464, distance: 33.3
click at [236, 336] on p "And this session is coming up immediately after this , but is there anything , …" at bounding box center [265, 404] width 99 height 30
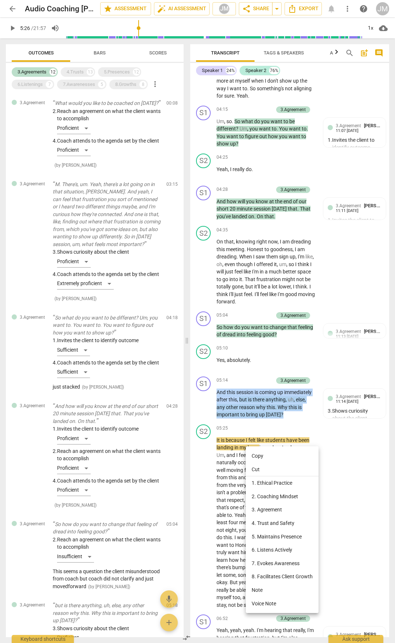
click at [256, 336] on li "Copy" at bounding box center [282, 456] width 73 height 14
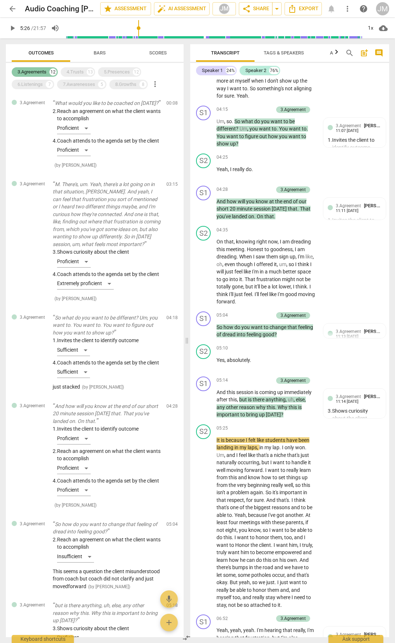
click at [80, 73] on div "4.Trusts" at bounding box center [75, 71] width 17 height 7
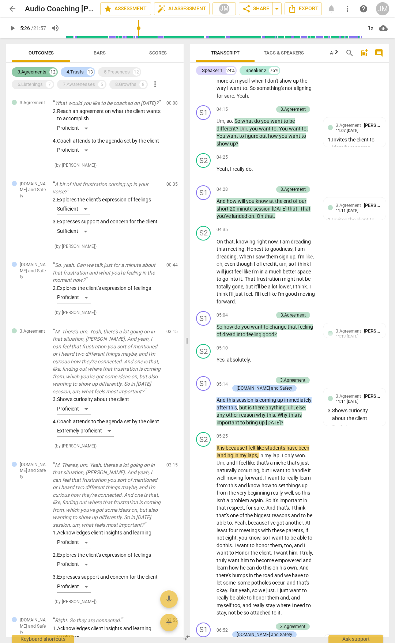
click at [35, 71] on div "3.Agreements" at bounding box center [32, 71] width 29 height 7
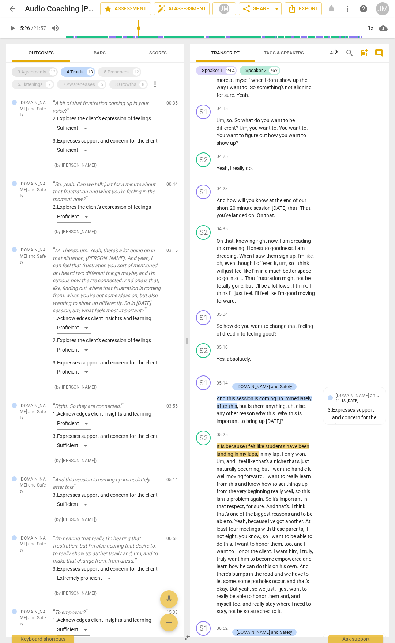
scroll to position [818, 0]
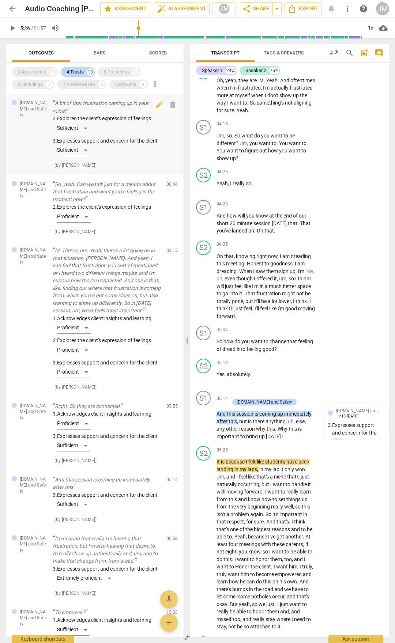
click at [123, 103] on p "A bit of that frustration coming up in your voice?" at bounding box center [107, 106] width 108 height 15
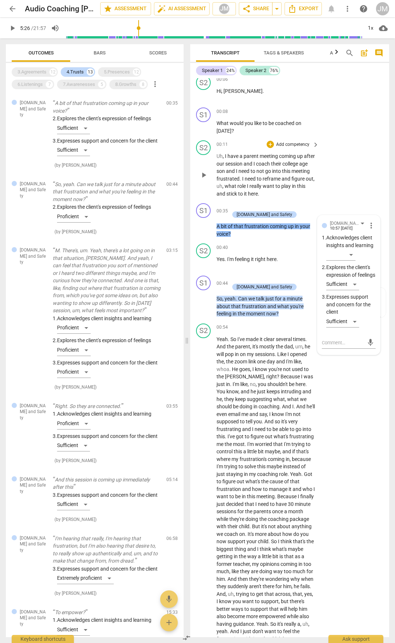
click at [236, 171] on span "and" at bounding box center [231, 171] width 10 height 6
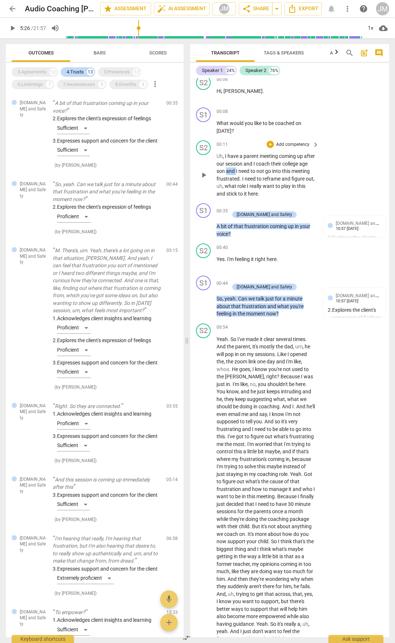
click at [236, 171] on span "and" at bounding box center [231, 171] width 10 height 6
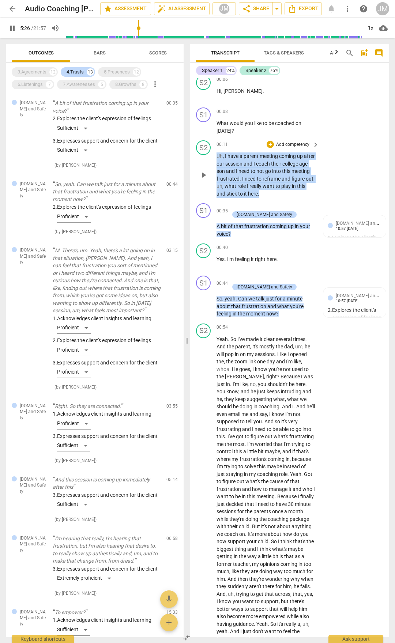
click at [236, 171] on span "and" at bounding box center [231, 171] width 10 height 6
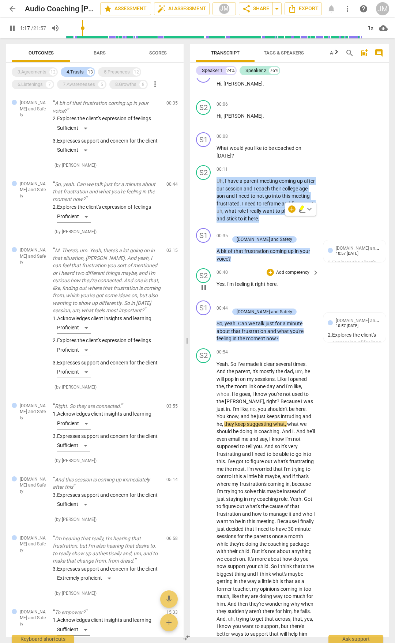
scroll to position [0, 0]
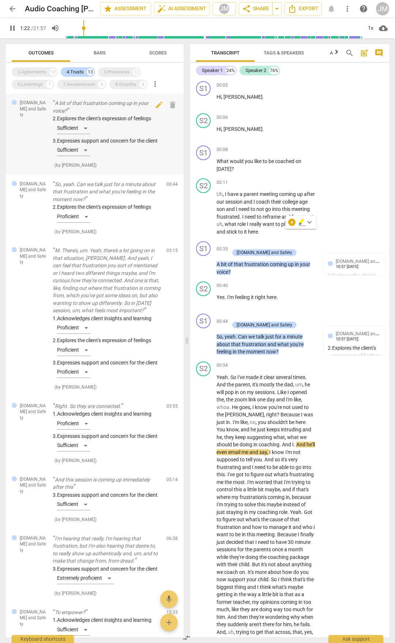
click at [87, 158] on div "2. Explores the client's expression of feelings Sufficient 3. Expresses support…" at bounding box center [107, 137] width 108 height 44
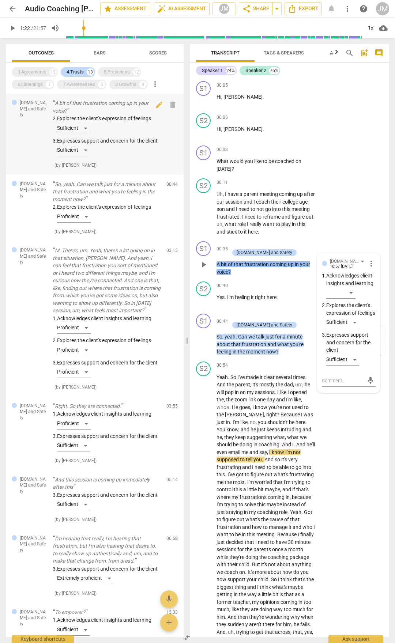
click at [86, 158] on div "2. Explores the client's expression of feelings Sufficient 3. Expresses support…" at bounding box center [107, 137] width 108 height 44
click at [84, 158] on div "2. Explores the client's expression of feelings Sufficient 3. Expresses support…" at bounding box center [107, 137] width 108 height 44
click at [86, 128] on div "2. Explores the client's expression of feelings Sufficient 3. Expresses support…" at bounding box center [107, 137] width 108 height 44
click at [86, 157] on div "2. Explores the client's expression of feelings Sufficient 3. Expresses support…" at bounding box center [107, 137] width 108 height 44
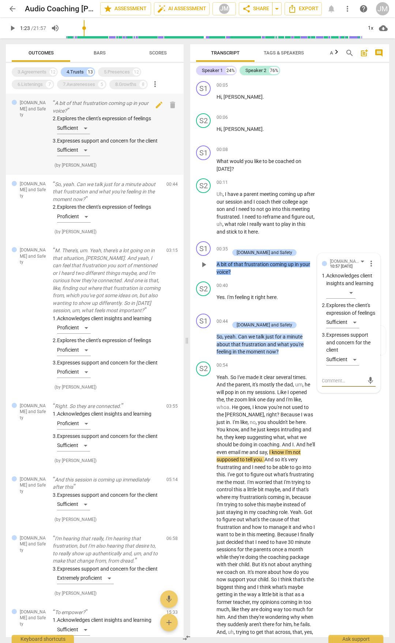
click at [86, 157] on div "2. Explores the client's expression of feelings Sufficient 3. Expresses support…" at bounding box center [107, 137] width 108 height 44
click at [85, 127] on div "2. Explores the client's expression of feelings Sufficient 3. Expresses support…" at bounding box center [107, 137] width 108 height 44
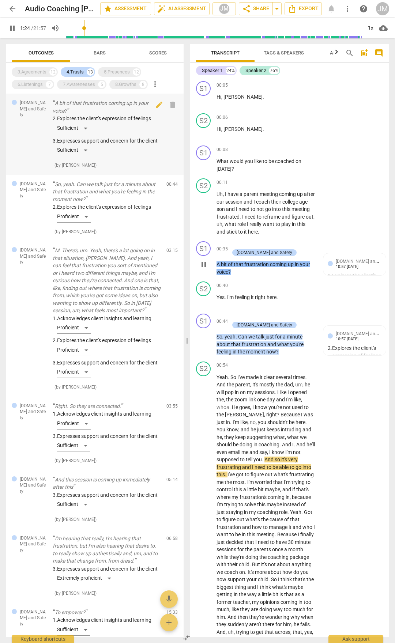
click at [87, 127] on div "2. Explores the client's expression of feelings Sufficient 3. Expresses support…" at bounding box center [107, 137] width 108 height 44
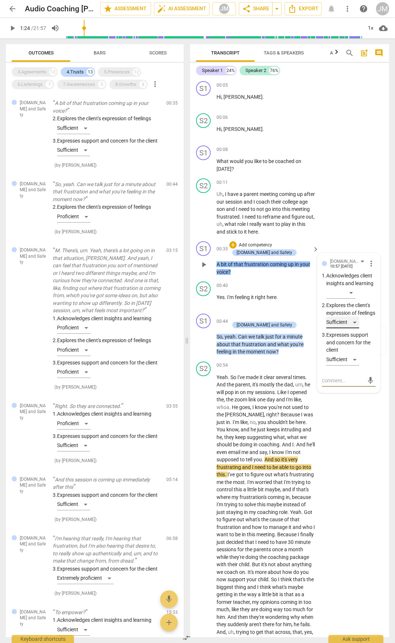
click at [353, 328] on div "Sufficient" at bounding box center [342, 323] width 33 height 12
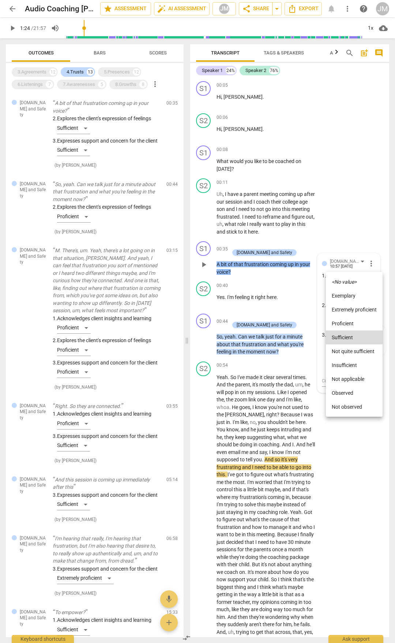
click at [348, 322] on li "Proficient" at bounding box center [354, 324] width 57 height 14
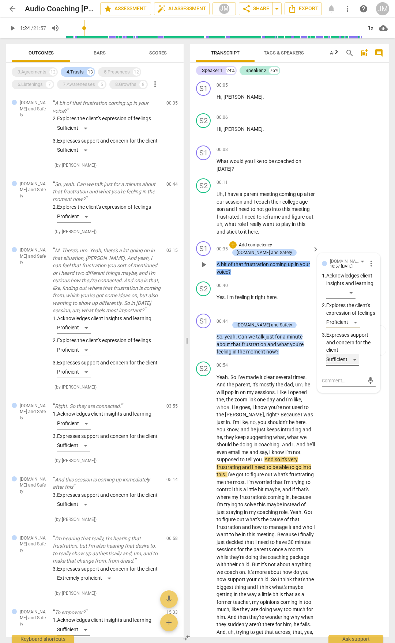
click at [356, 336] on div "Sufficient" at bounding box center [342, 360] width 33 height 12
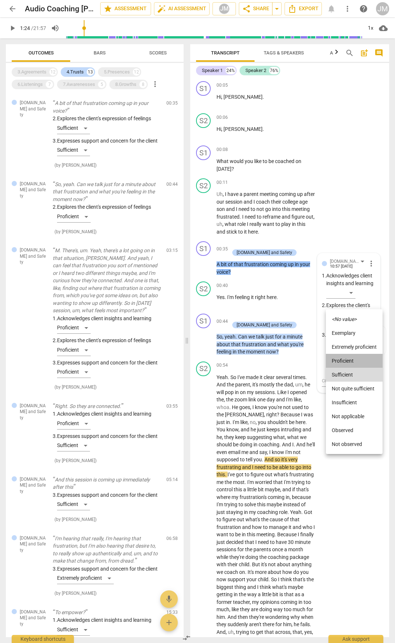
click at [345, 336] on li "Proficient" at bounding box center [354, 361] width 57 height 14
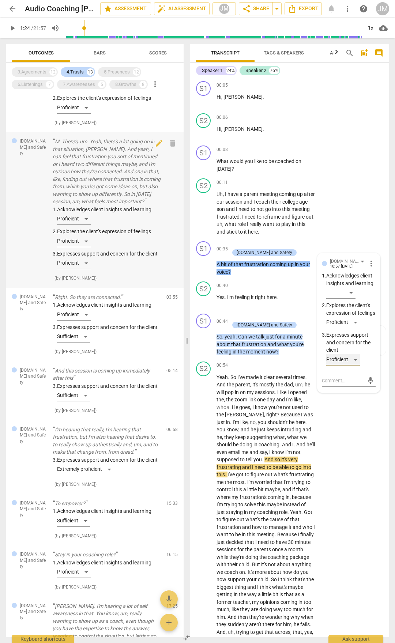
scroll to position [110, 0]
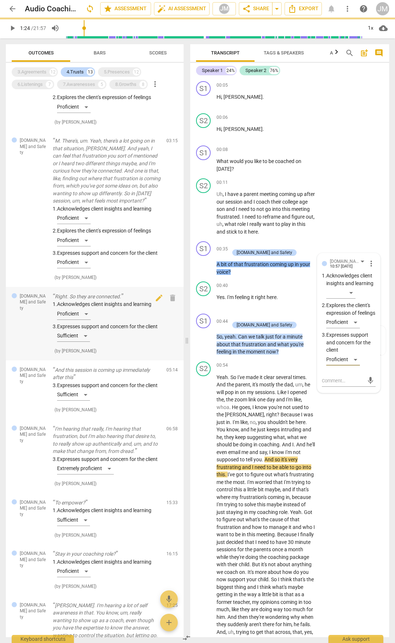
click at [119, 336] on div "1. Acknowledges client insights and learning Proficient 3. Expresses support an…" at bounding box center [107, 322] width 108 height 44
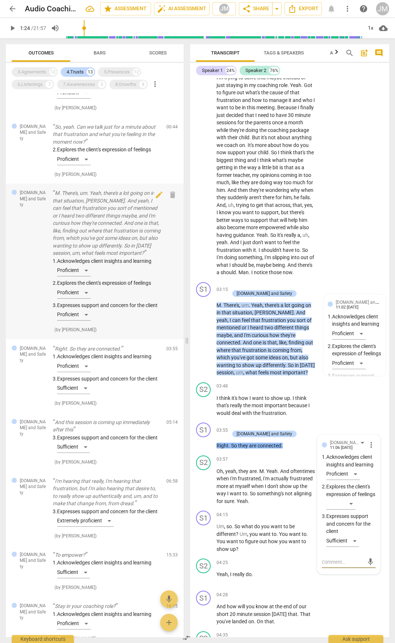
scroll to position [0, 0]
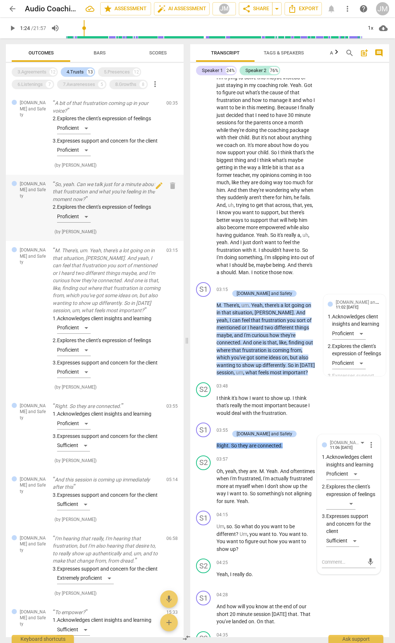
click at [114, 194] on p "So, yeah. Can we talk just for a minute about that frustration and what you're …" at bounding box center [107, 192] width 108 height 23
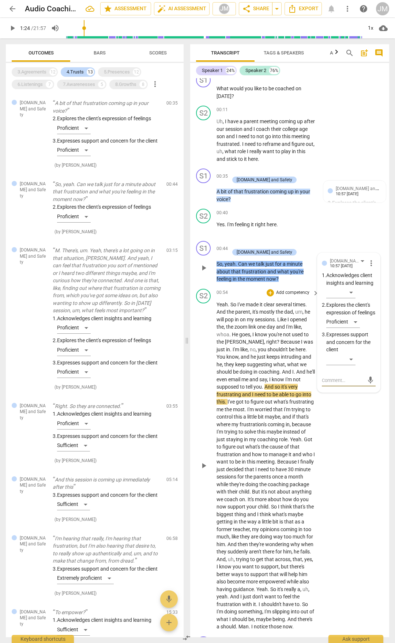
scroll to position [1, 0]
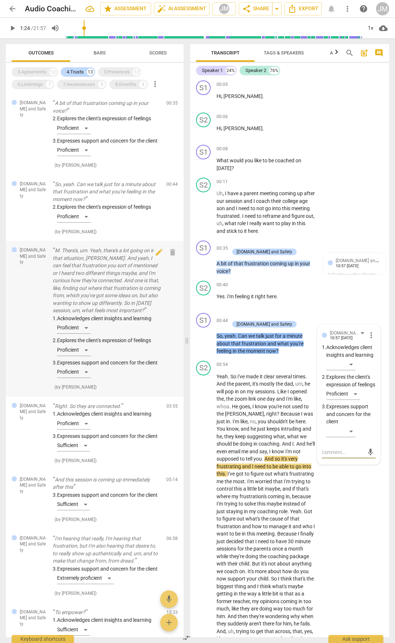
click at [122, 336] on div "1. Acknowledges client insights and learning Proficient 2. Explores the client'…" at bounding box center [107, 348] width 108 height 67
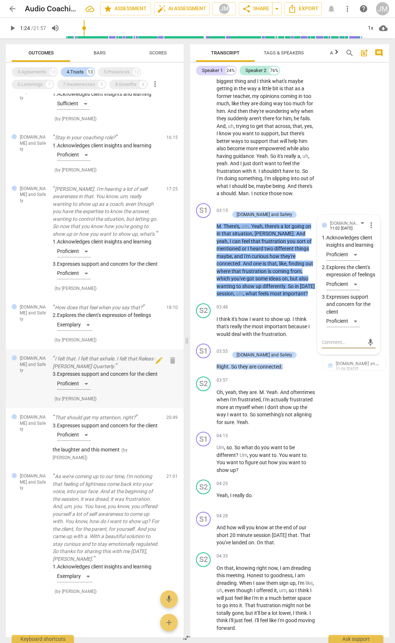
scroll to position [440, 0]
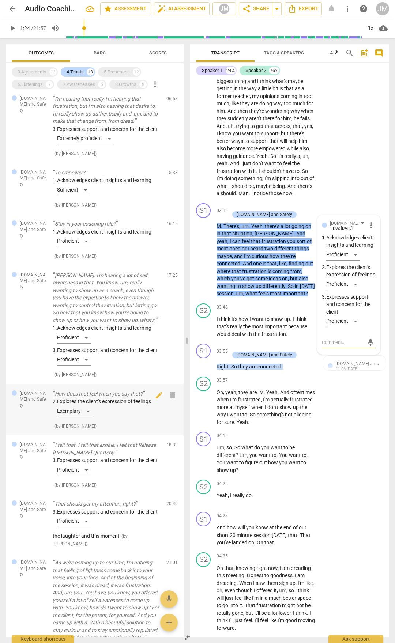
click at [94, 336] on p "How does that feel when you say that?" at bounding box center [107, 394] width 108 height 8
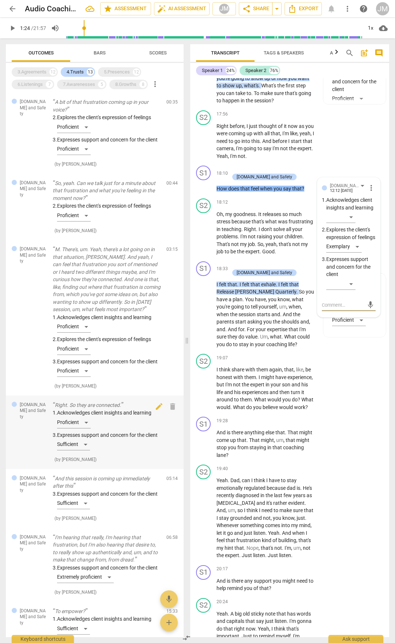
scroll to position [0, 0]
click at [75, 83] on div "7.Awarenesses" at bounding box center [79, 84] width 32 height 7
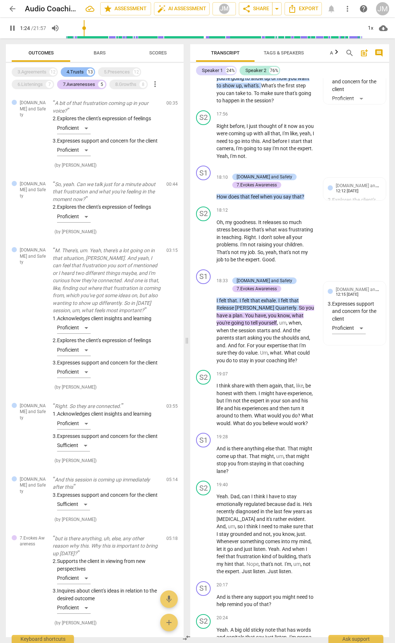
click at [78, 67] on div "4.Trusts 13" at bounding box center [78, 72] width 34 height 10
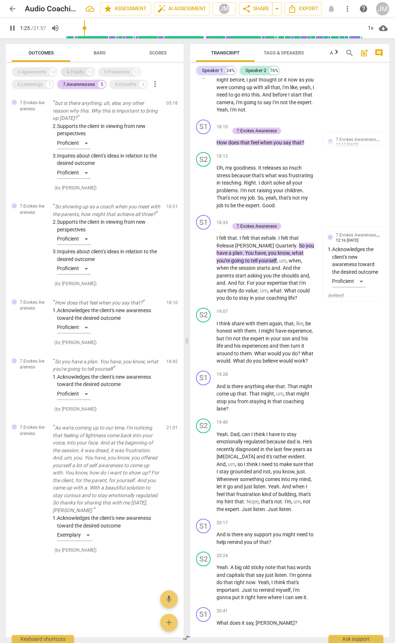
scroll to position [3032, 0]
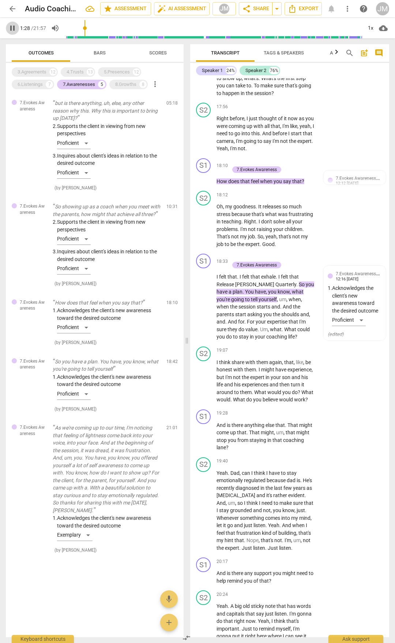
click at [12, 29] on span "pause" at bounding box center [12, 28] width 9 height 9
type input "88"
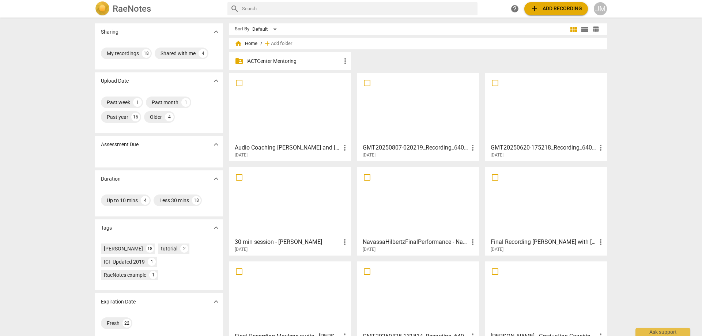
click at [550, 5] on span "add Add recording" at bounding box center [556, 8] width 52 height 9
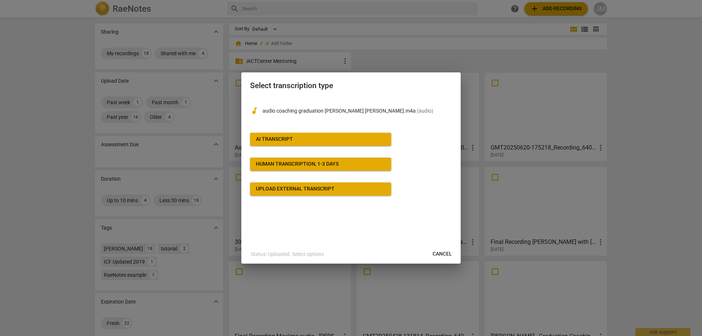
click at [332, 136] on span "AI Transcript" at bounding box center [320, 139] width 129 height 7
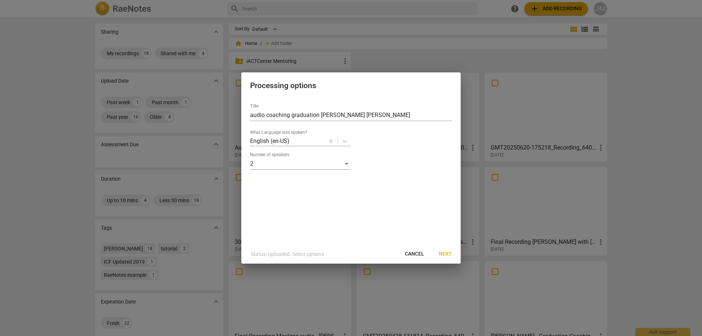
click at [447, 253] on span "Next" at bounding box center [445, 253] width 13 height 7
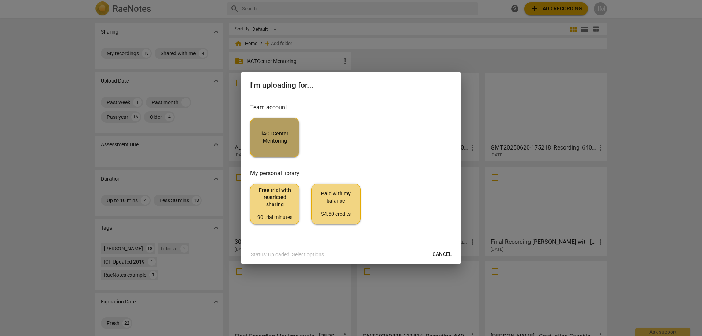
click at [280, 139] on span "iACTCenter Mentoring" at bounding box center [274, 137] width 37 height 14
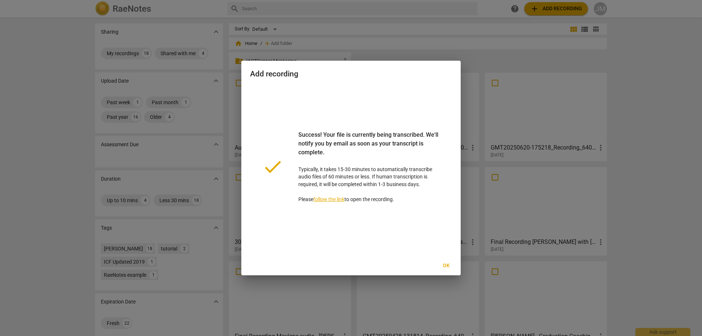
click at [444, 263] on span "Ok" at bounding box center [446, 265] width 12 height 7
